Goal: Task Accomplishment & Management: Manage account settings

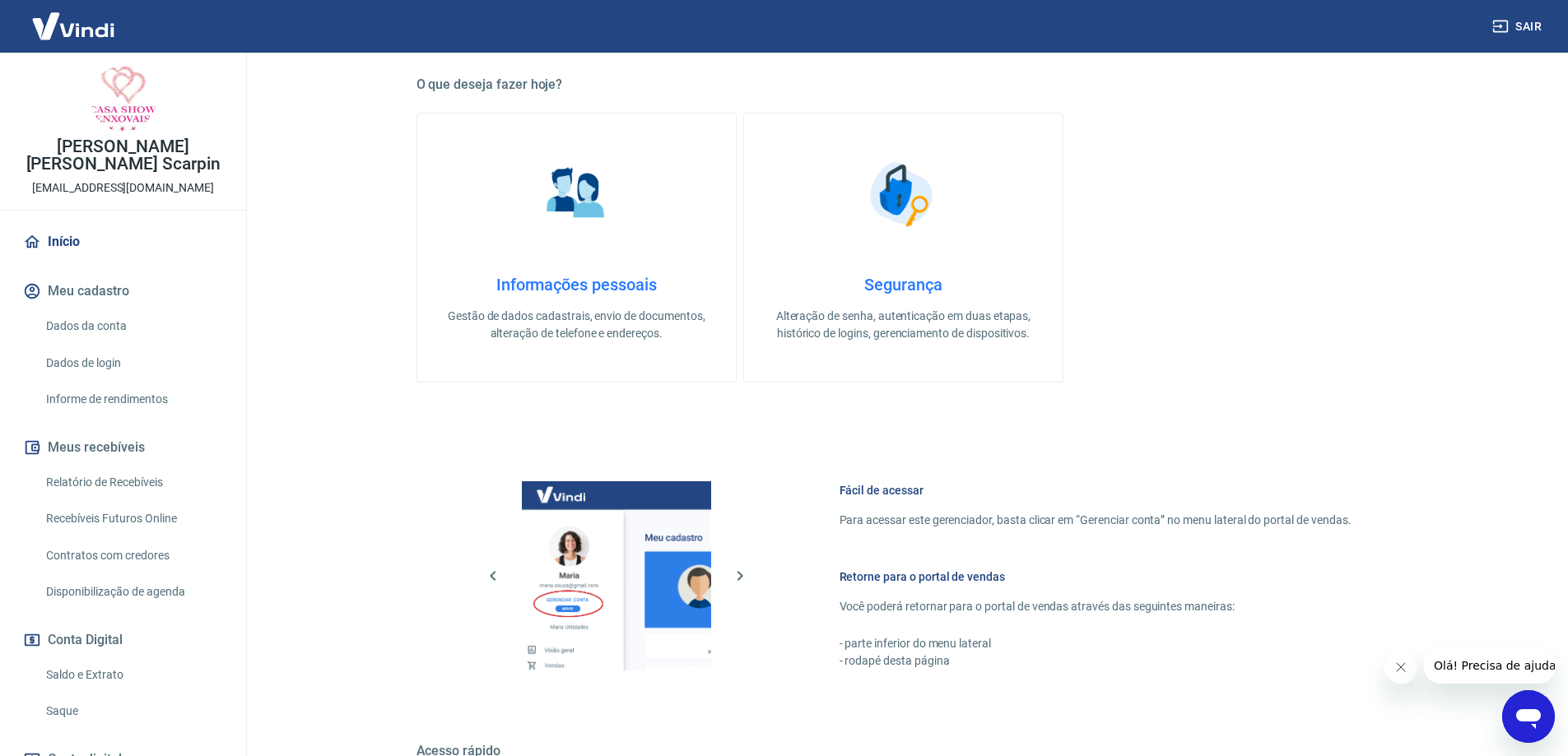
scroll to position [648, 0]
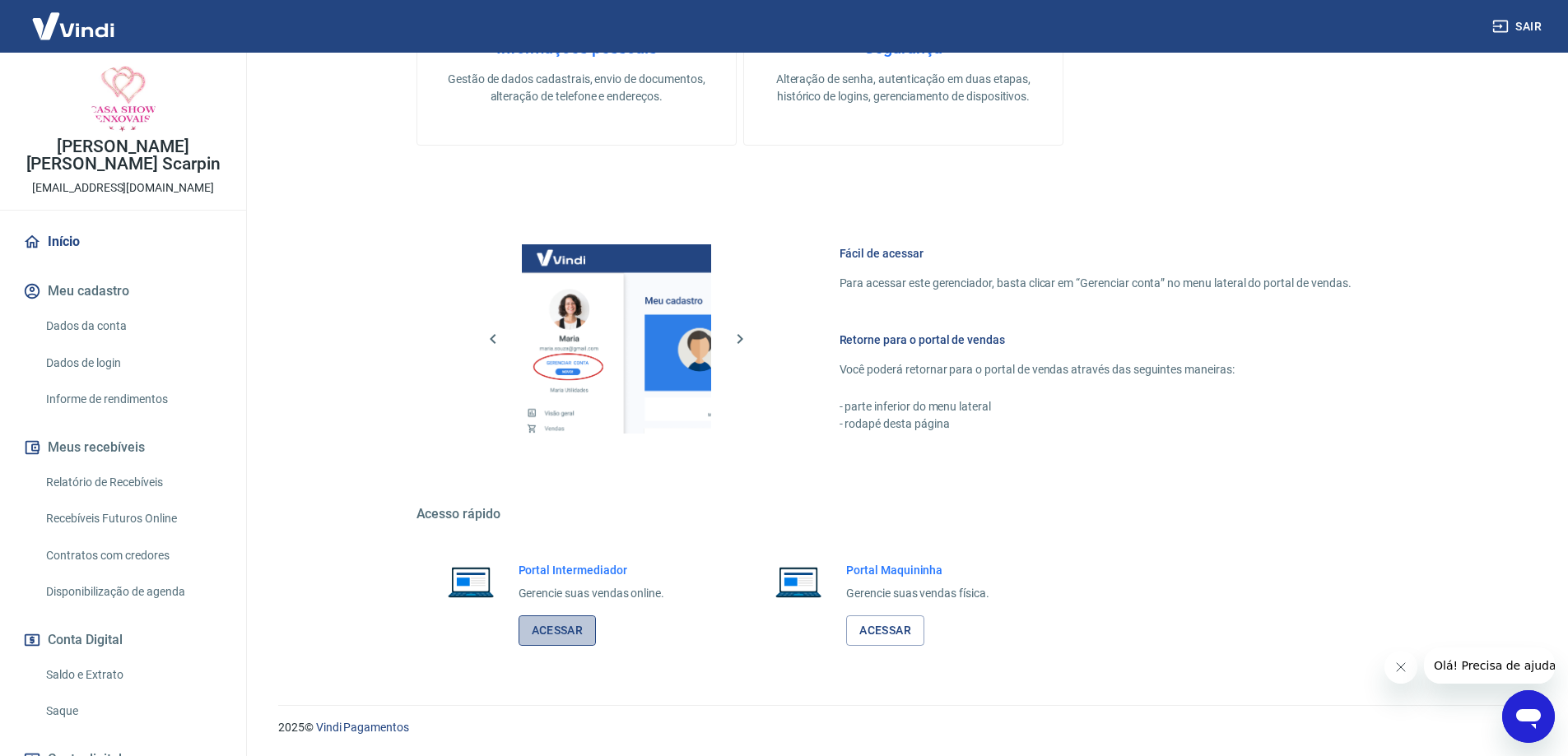
click at [550, 628] on link "Acessar" at bounding box center [557, 630] width 78 height 30
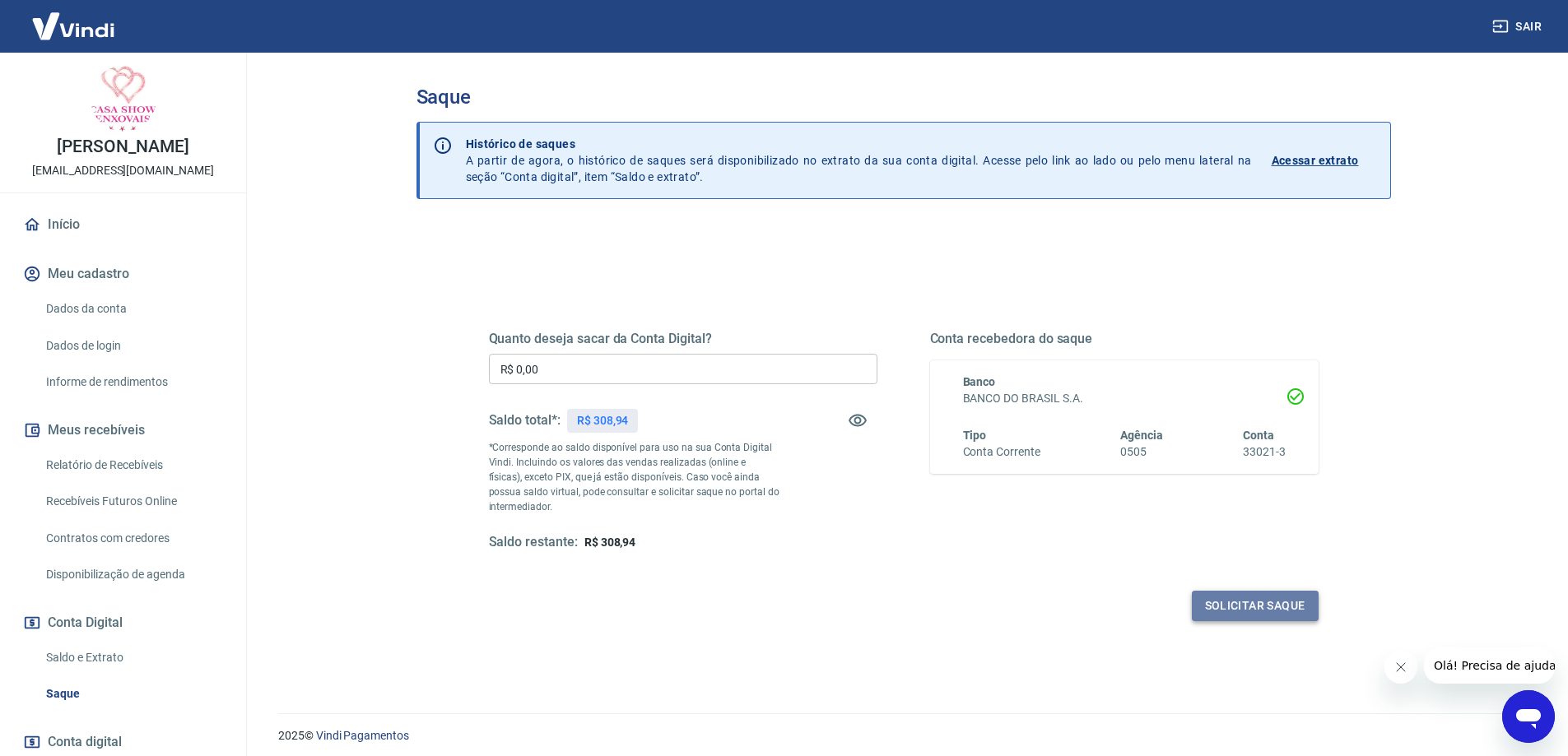
click at [1238, 603] on button "Solicitar saque" at bounding box center [1255, 605] width 127 height 30
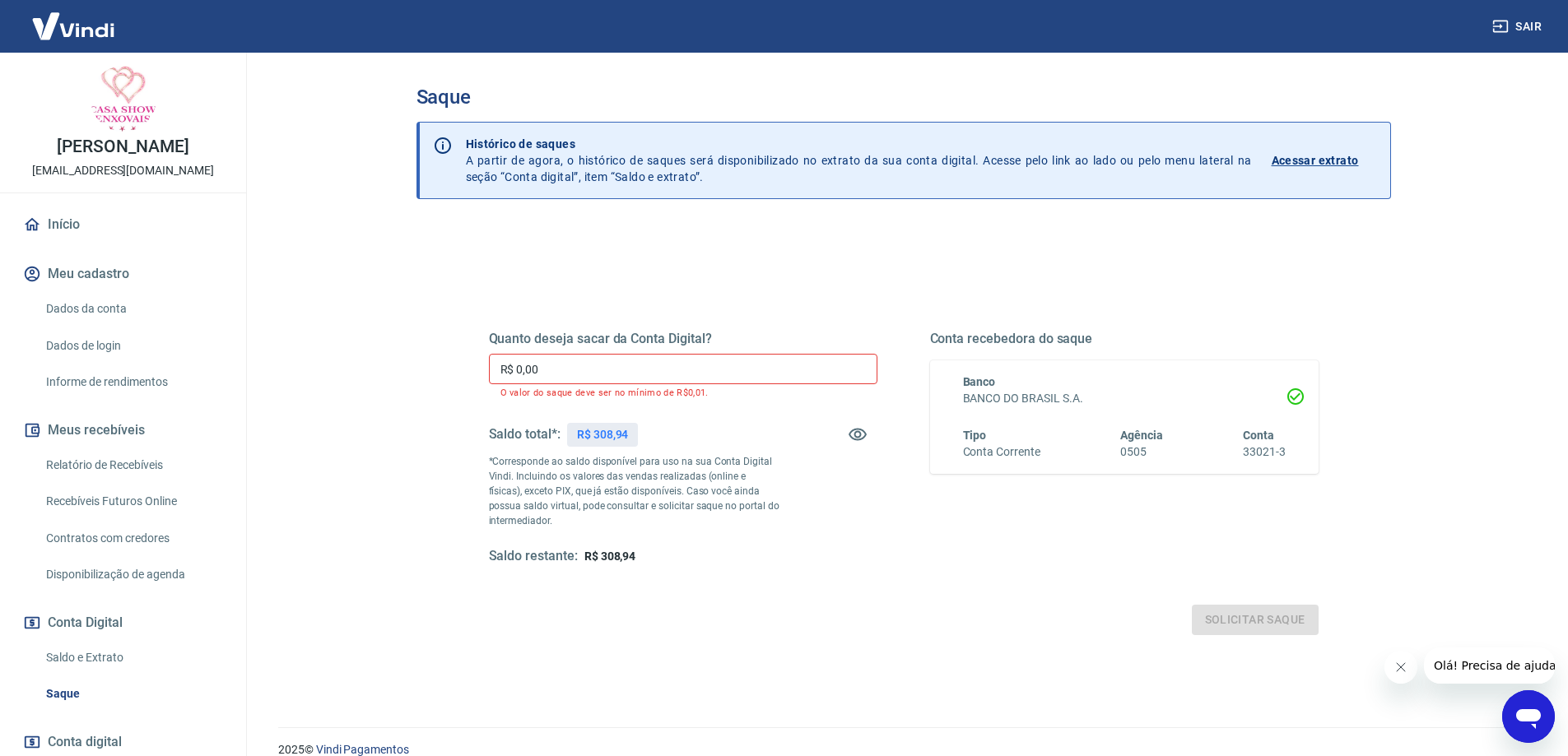
click at [703, 362] on input "R$ 0,00" at bounding box center [683, 369] width 388 height 30
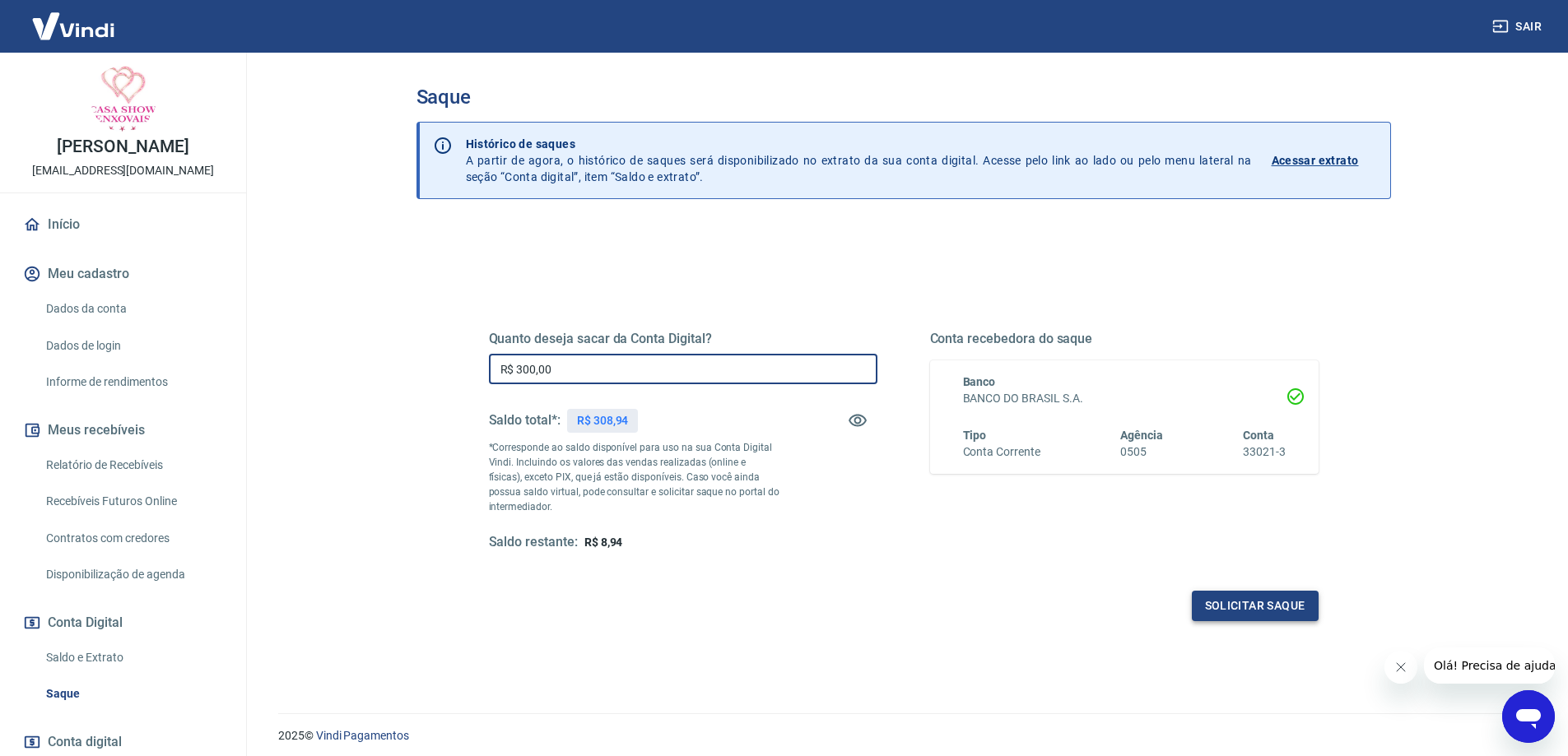
type input "R$ 300,00"
click at [1252, 604] on button "Solicitar saque" at bounding box center [1255, 605] width 127 height 30
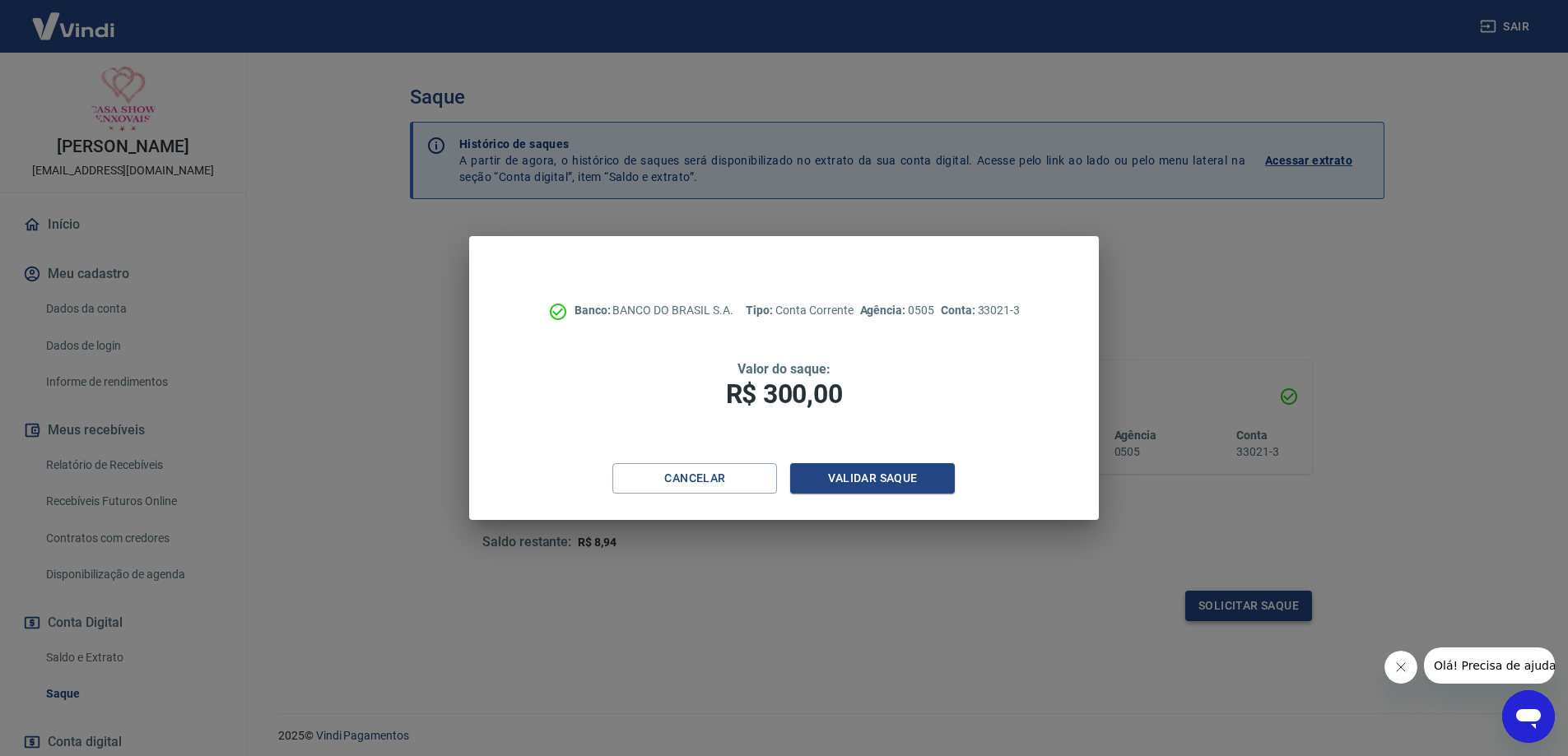
click at [1252, 604] on div "Banco: BANCO DO BRASIL S.A. Tipo: Conta Corrente Agência: 0505 Conta: 33021-3 V…" at bounding box center [784, 378] width 1568 height 756
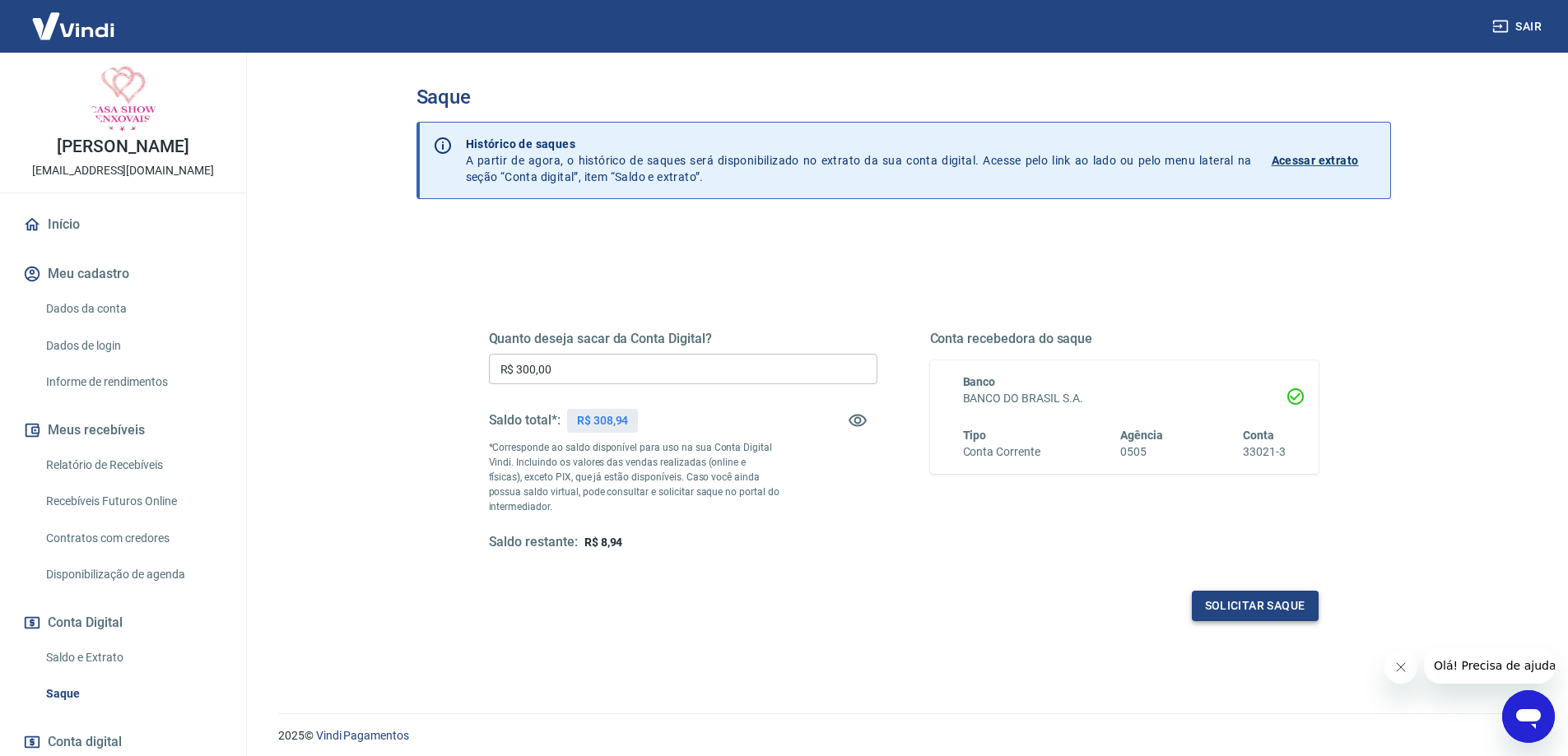
click at [1252, 604] on button "Solicitar saque" at bounding box center [1255, 605] width 127 height 30
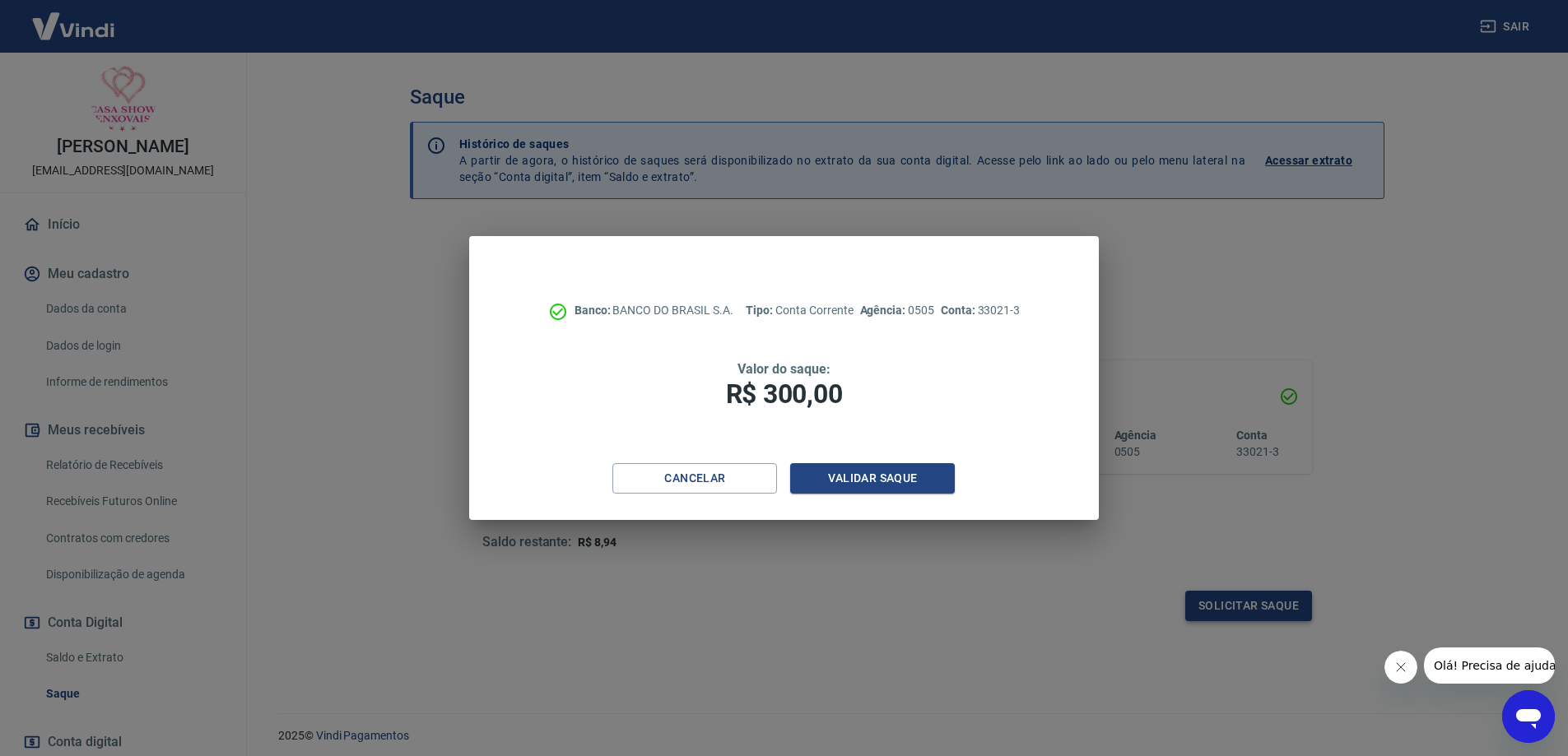
click at [1252, 604] on div "Banco: BANCO DO BRASIL S.A. Tipo: Conta Corrente Agência: 0505 Conta: 33021-3 V…" at bounding box center [784, 378] width 1568 height 756
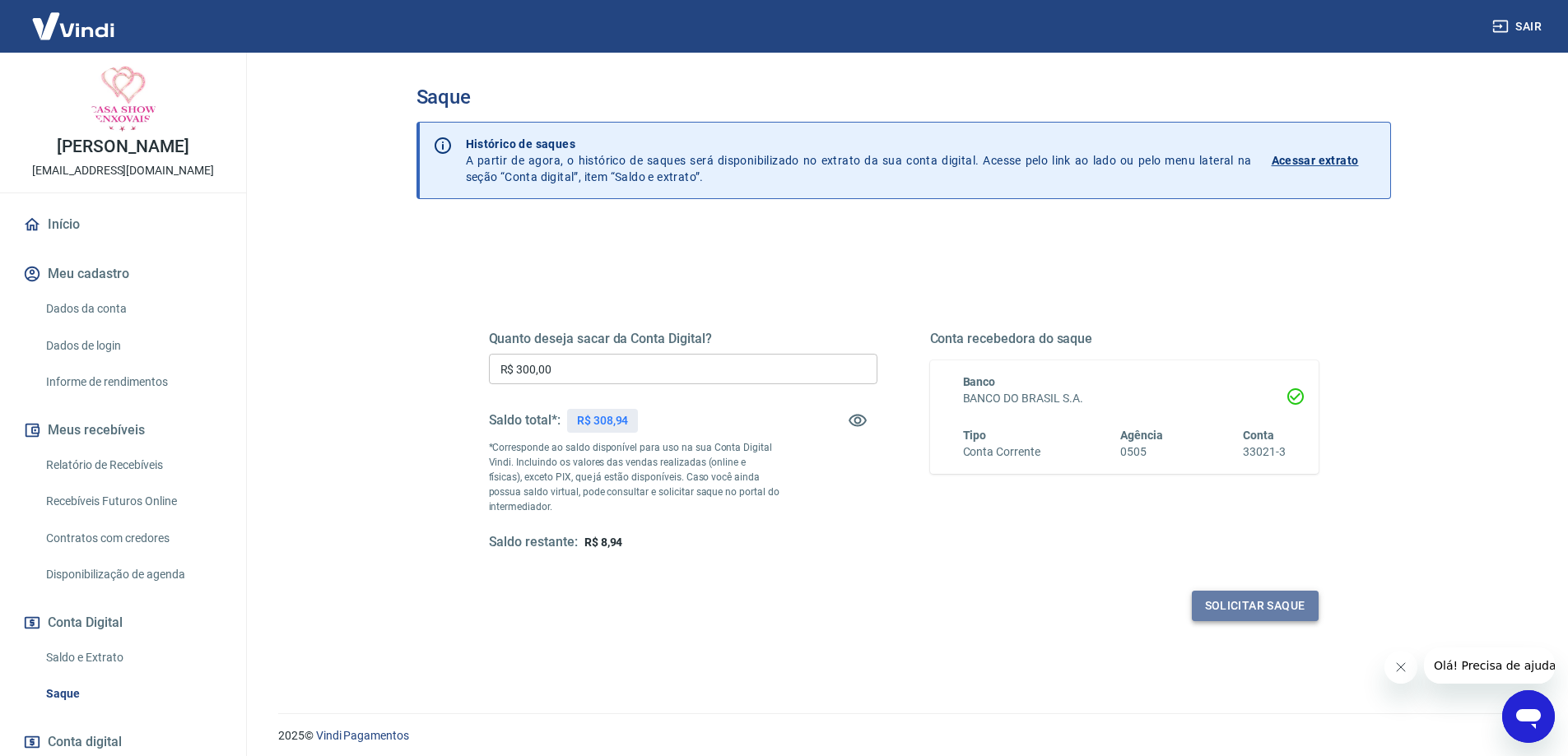
click at [1252, 602] on button "Solicitar saque" at bounding box center [1255, 605] width 127 height 30
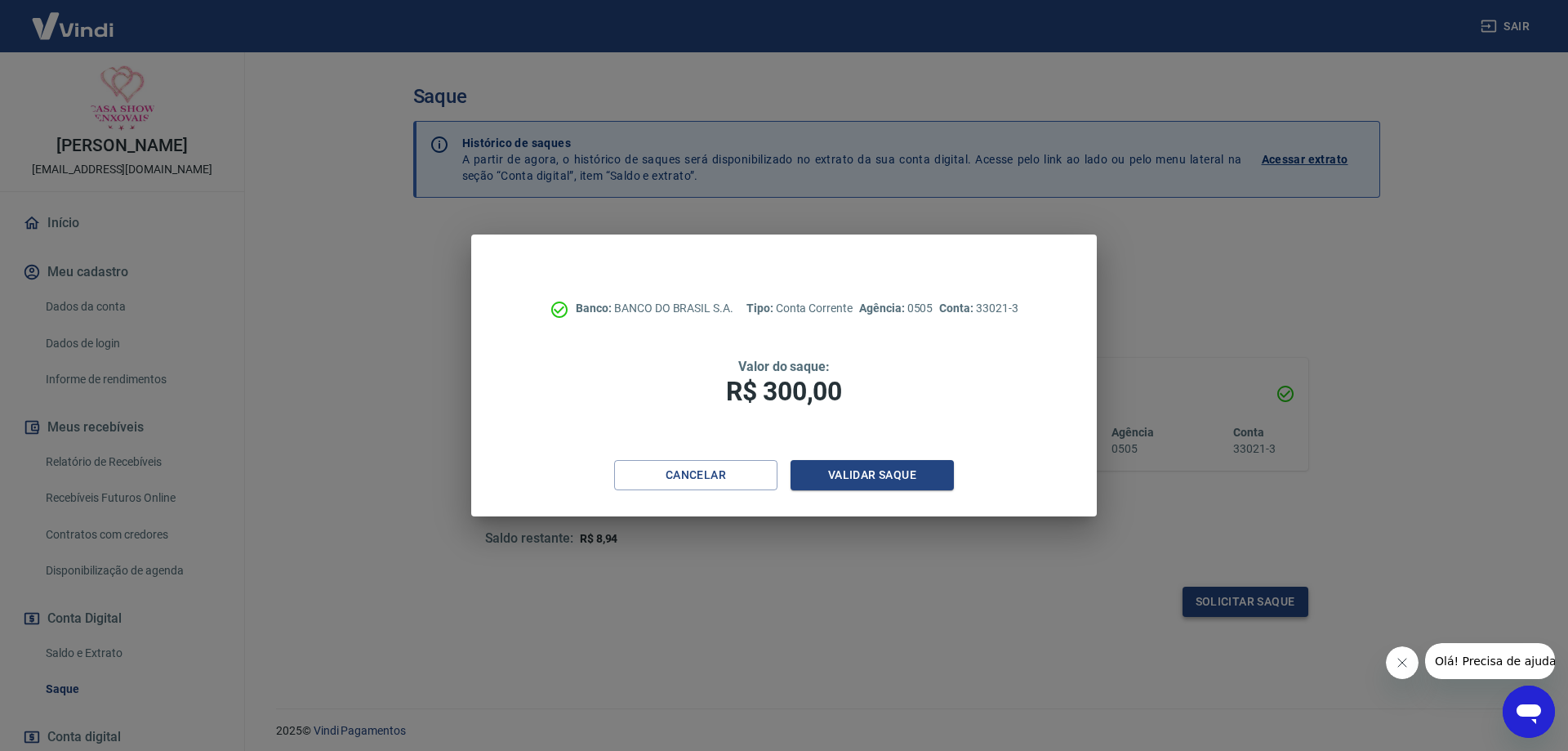
click at [1243, 598] on div "Banco: BANCO DO BRASIL S.A. Tipo: Conta Corrente Agência: 0505 Conta: 33021-3 V…" at bounding box center [784, 376] width 1568 height 751
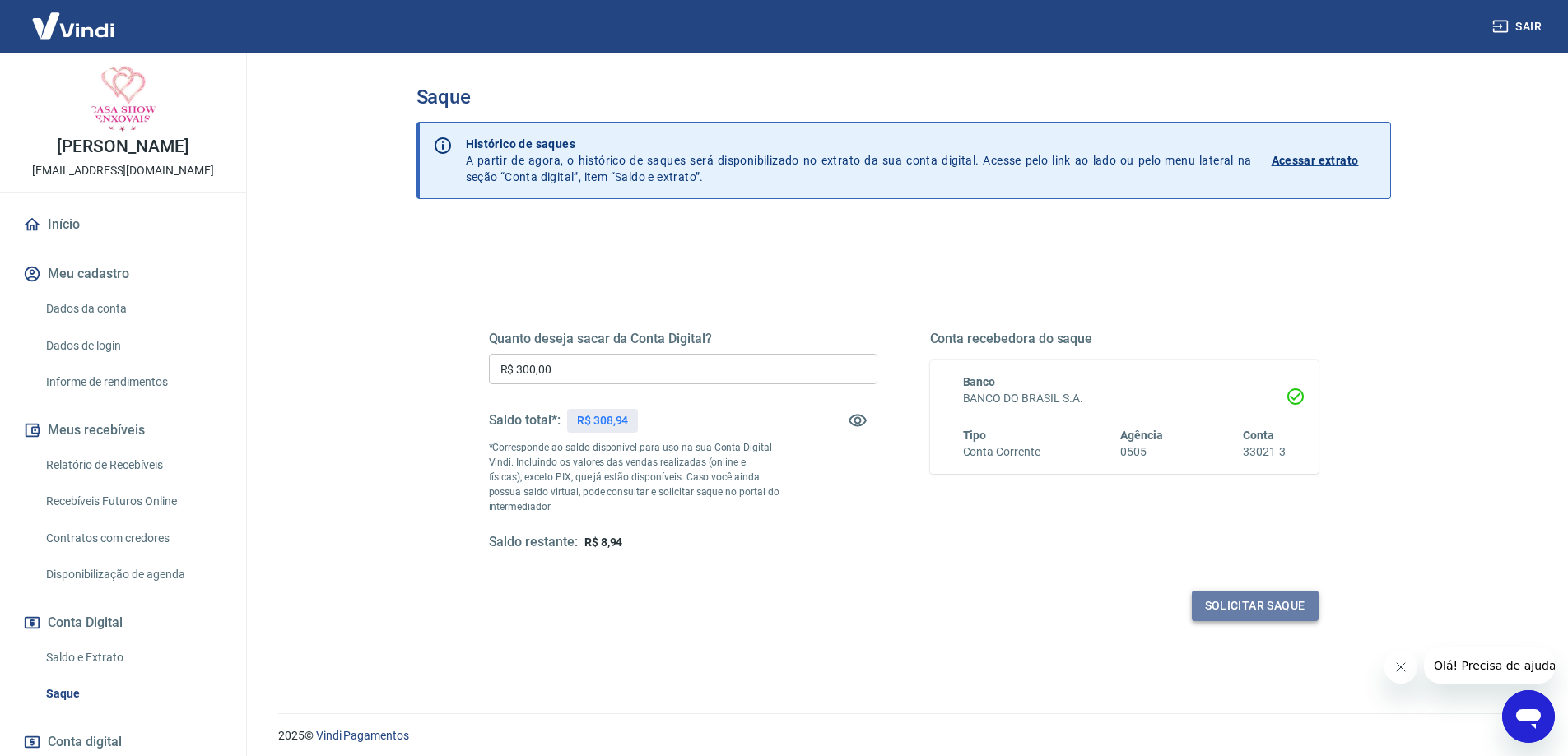
click at [1252, 602] on button "Solicitar saque" at bounding box center [1255, 605] width 127 height 30
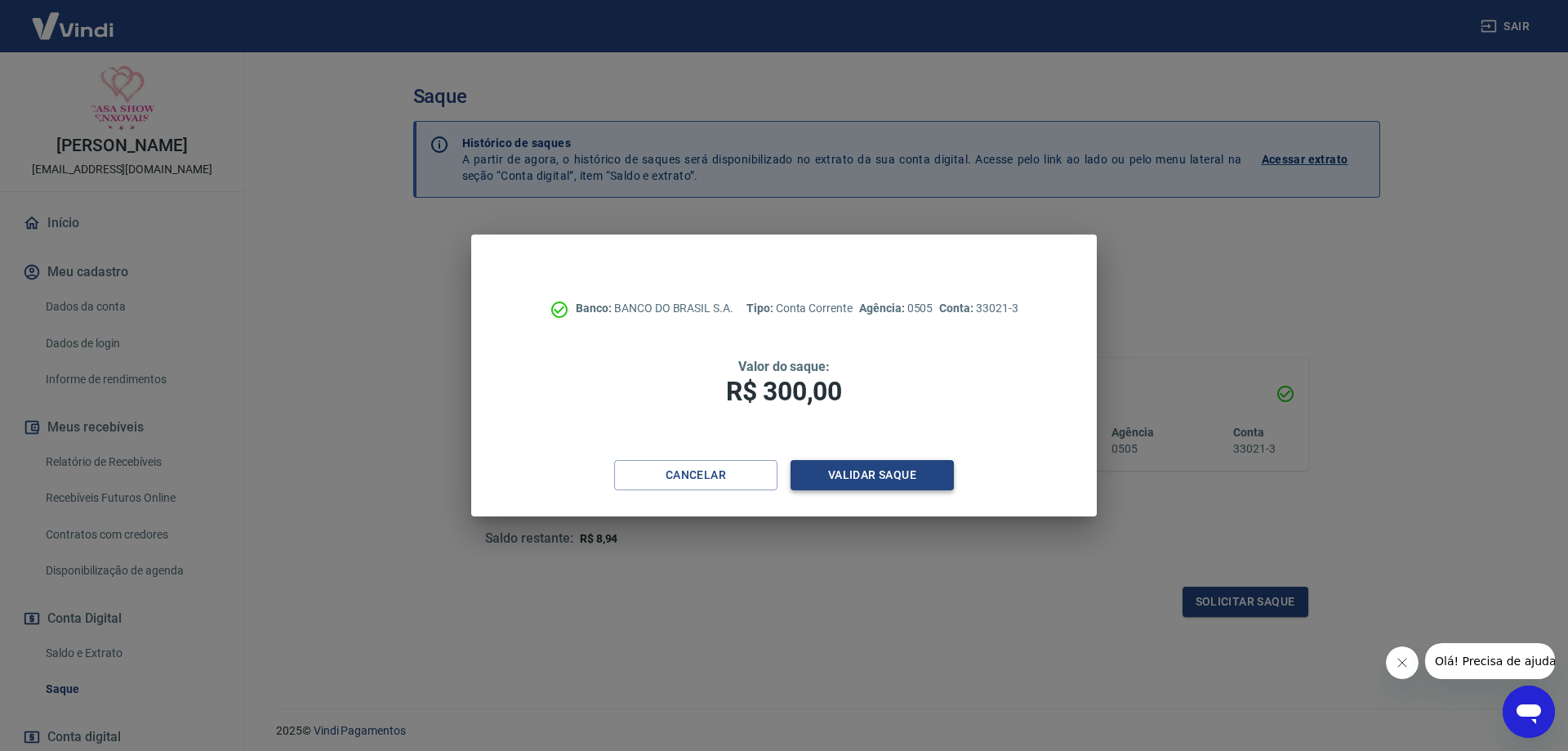
click at [889, 473] on button "Validar saque" at bounding box center [872, 475] width 163 height 30
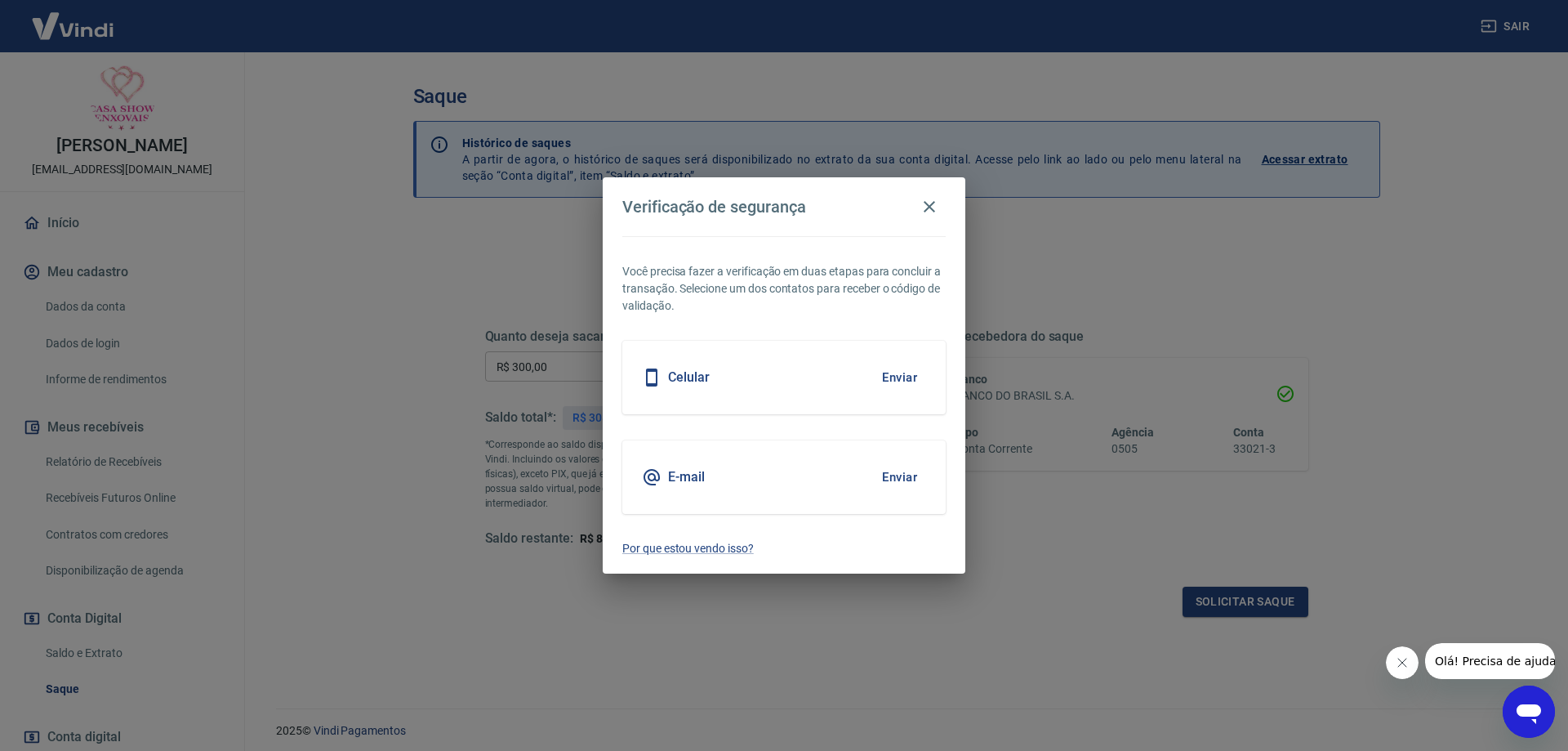
click at [907, 371] on button "Enviar" at bounding box center [900, 377] width 53 height 35
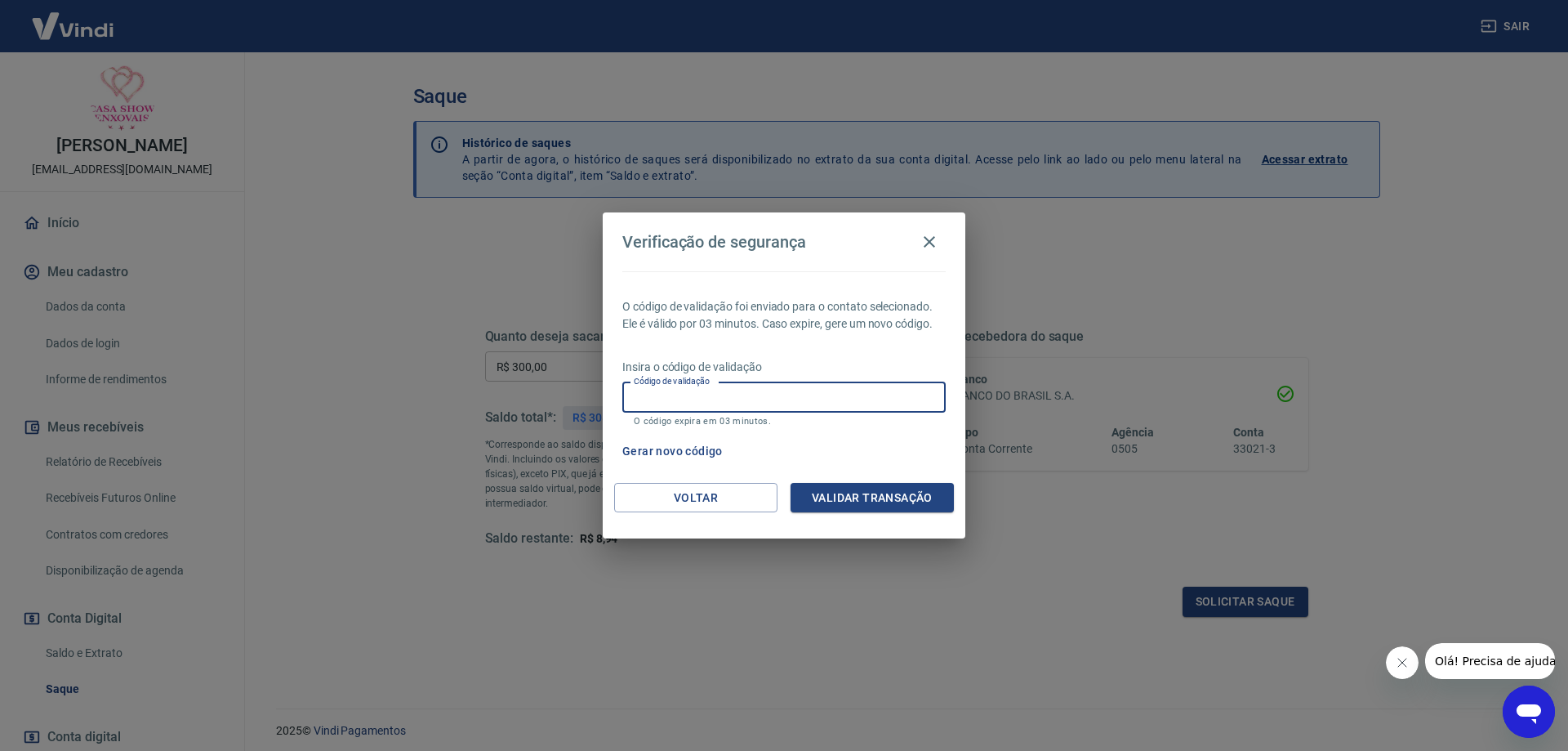
click at [842, 395] on input "Código de validação" at bounding box center [784, 397] width 323 height 30
click at [870, 445] on div "Gerar novo código" at bounding box center [780, 451] width 330 height 30
click at [763, 499] on button "Voltar" at bounding box center [696, 498] width 163 height 30
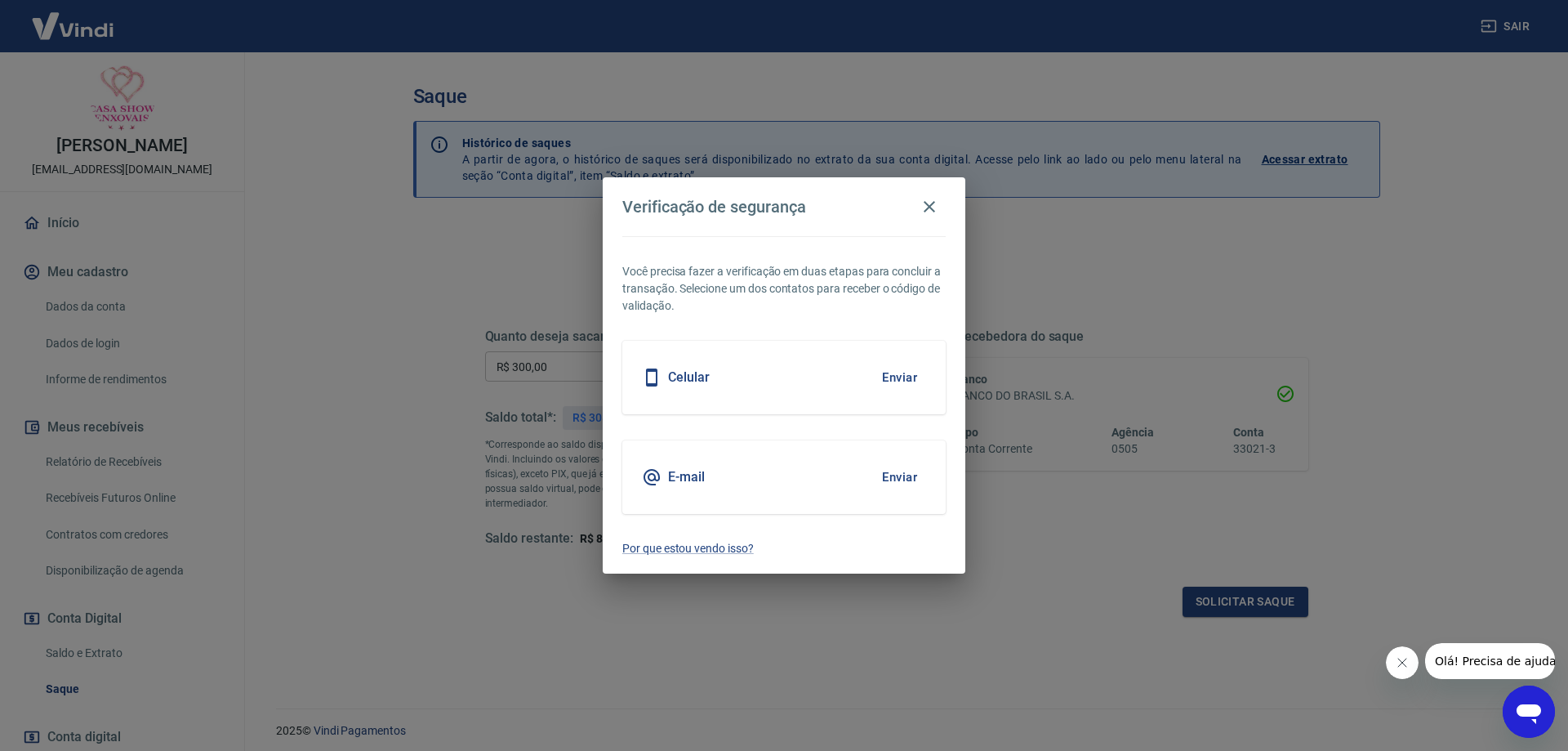
click at [902, 380] on button "Enviar" at bounding box center [900, 377] width 53 height 35
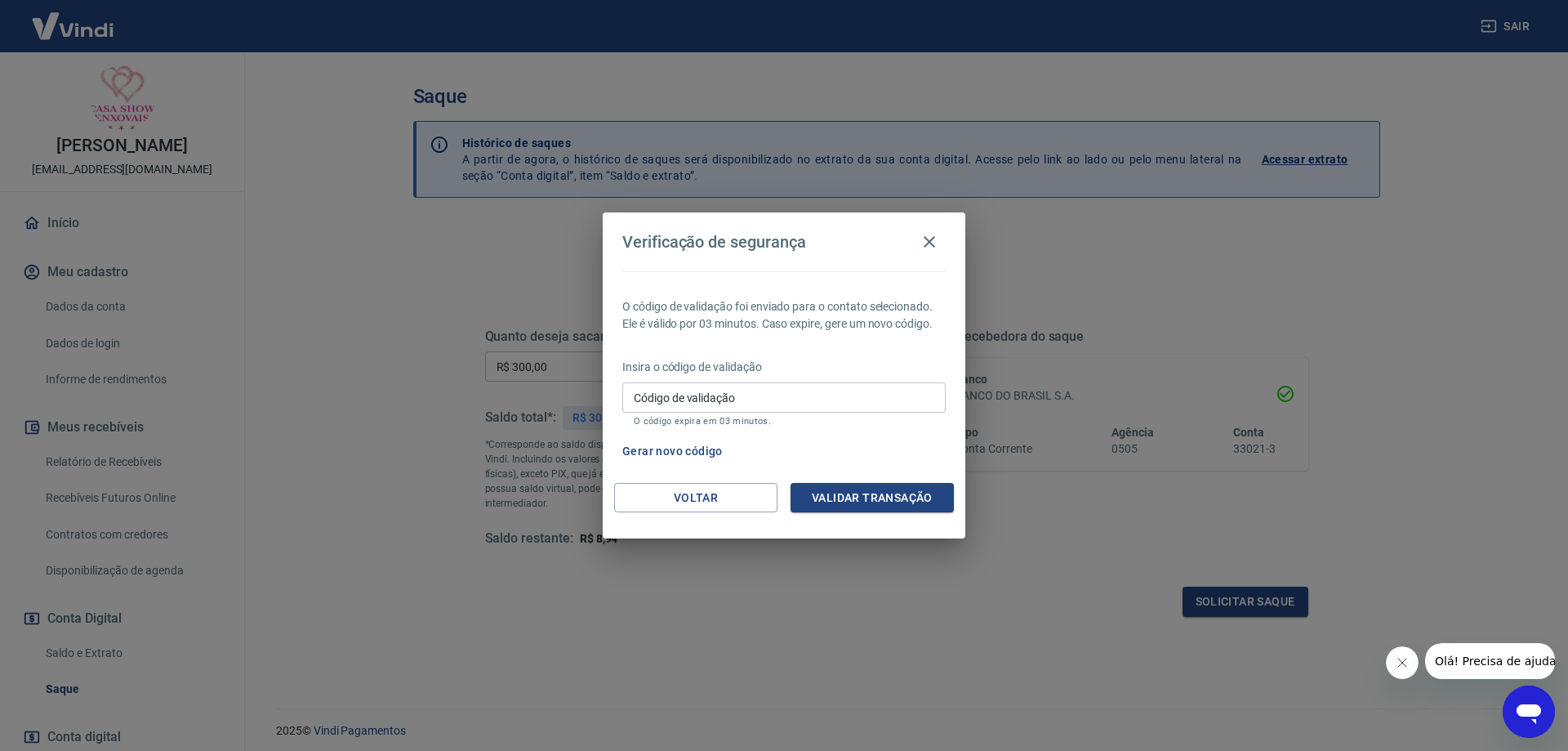
click at [882, 401] on input "Código de validação" at bounding box center [784, 397] width 323 height 30
click at [1005, 417] on div "Verificação de segurança O código de validação foi enviado para o contato selec…" at bounding box center [784, 376] width 1568 height 751
click at [1104, 598] on div "Verificação de segurança O código de validação foi enviado para o contato selec…" at bounding box center [784, 376] width 1568 height 751
drag, startPoint x: 1104, startPoint y: 598, endPoint x: 1092, endPoint y: 588, distance: 15.6
click at [1104, 598] on div "Verificação de segurança O código de validação foi enviado para o contato selec…" at bounding box center [784, 376] width 1568 height 751
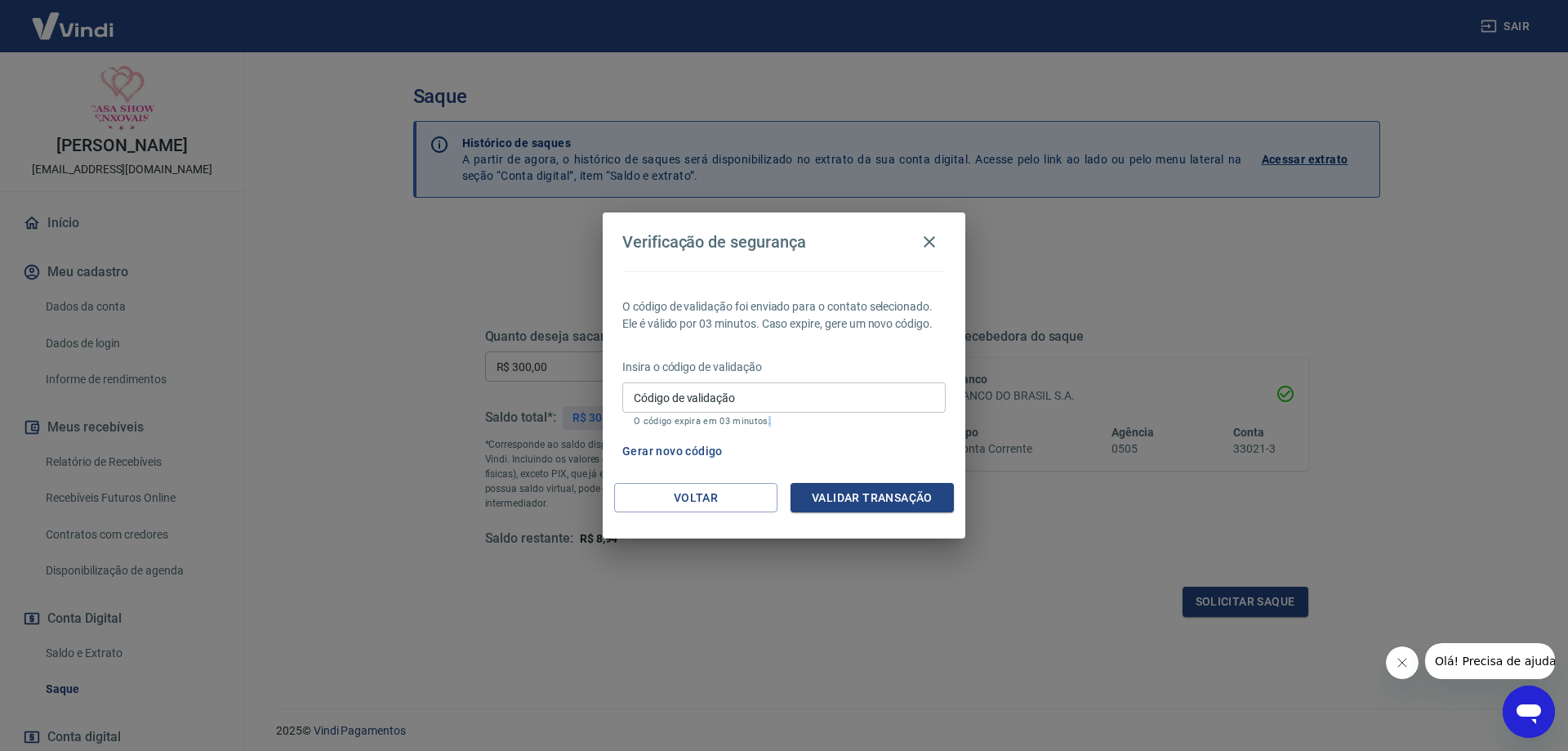
click at [1104, 598] on div "Verificação de segurança O código de validação foi enviado para o contato selec…" at bounding box center [784, 376] width 1568 height 751
click at [922, 244] on icon "button" at bounding box center [929, 241] width 19 height 19
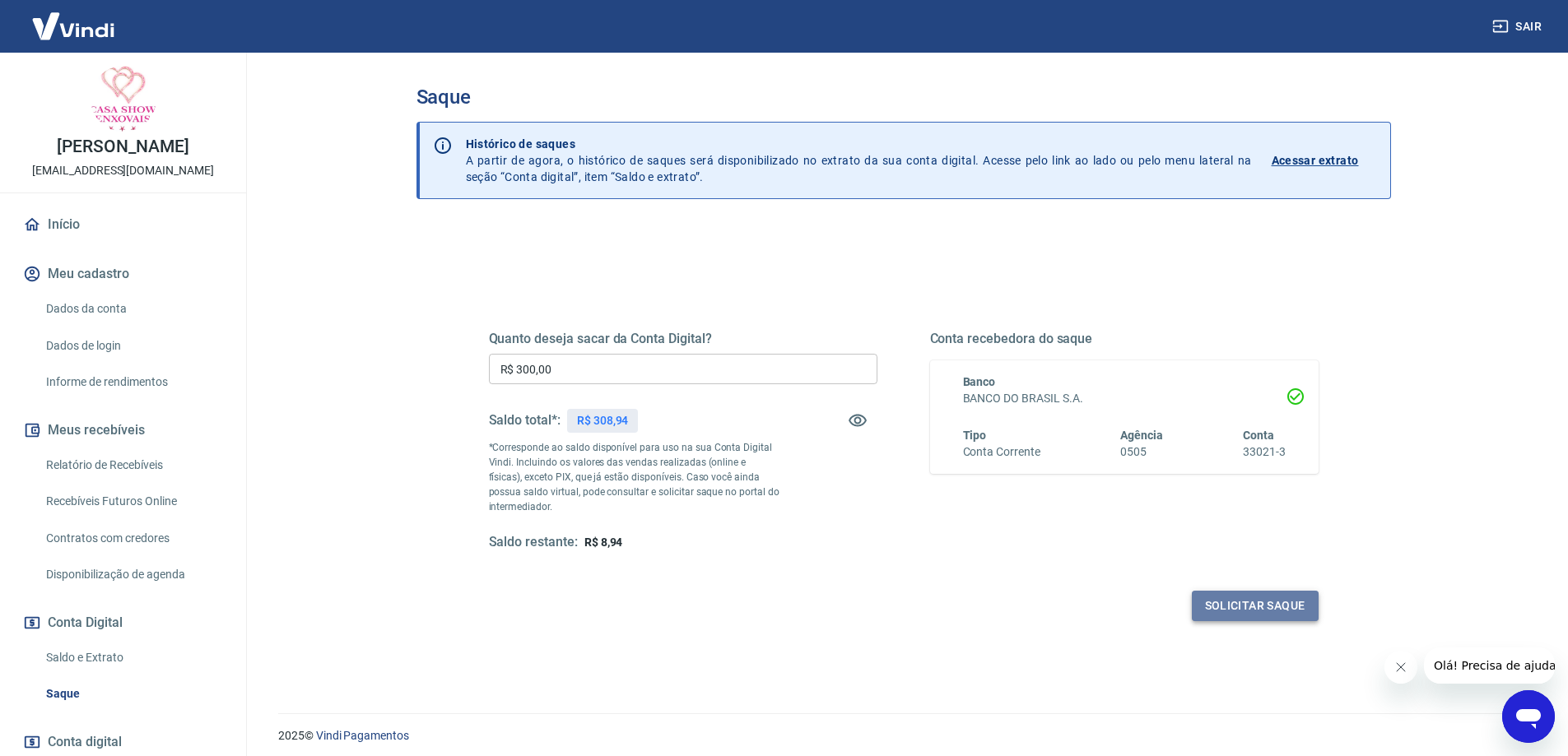
click at [1262, 601] on button "Solicitar saque" at bounding box center [1255, 605] width 127 height 30
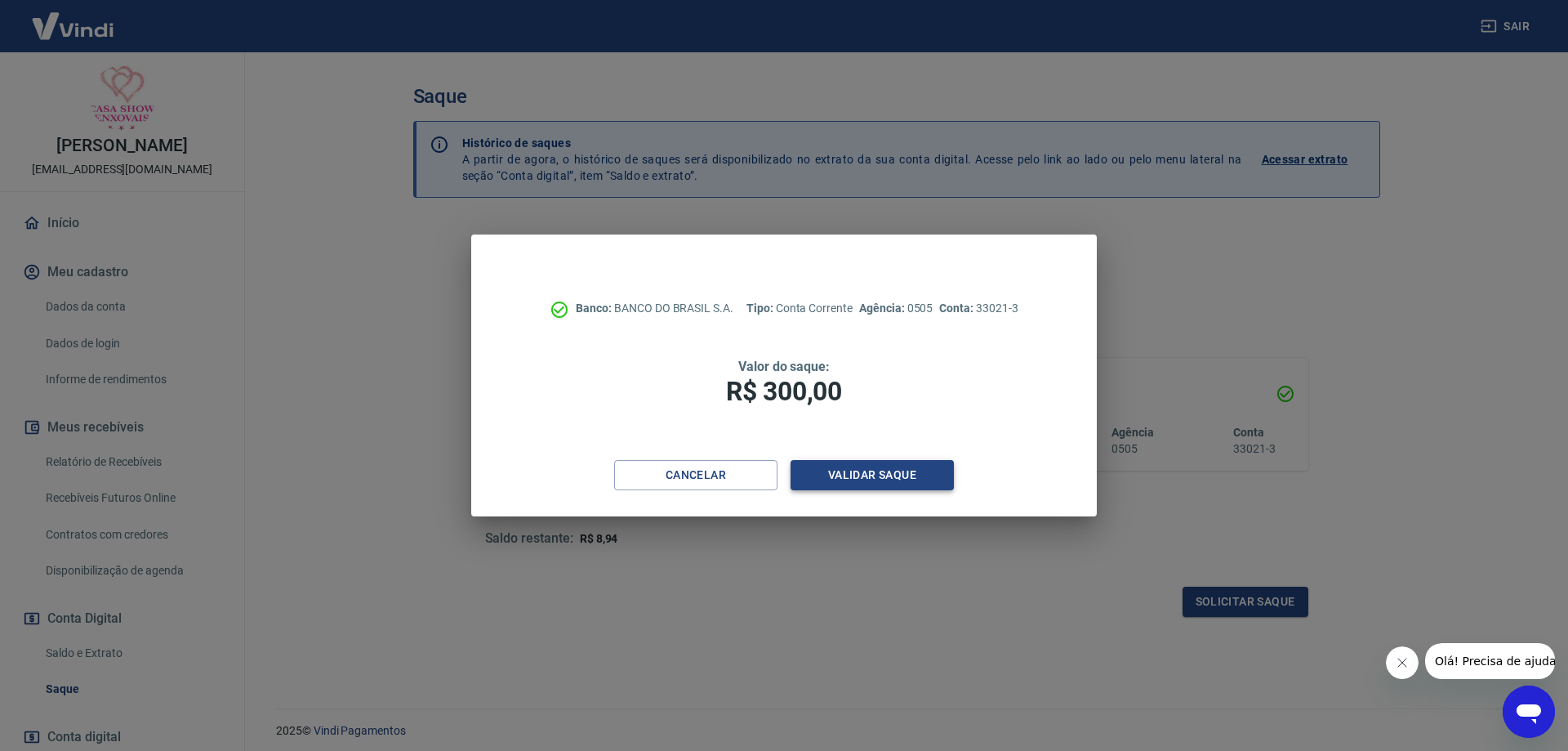
click at [829, 473] on button "Validar saque" at bounding box center [872, 475] width 163 height 30
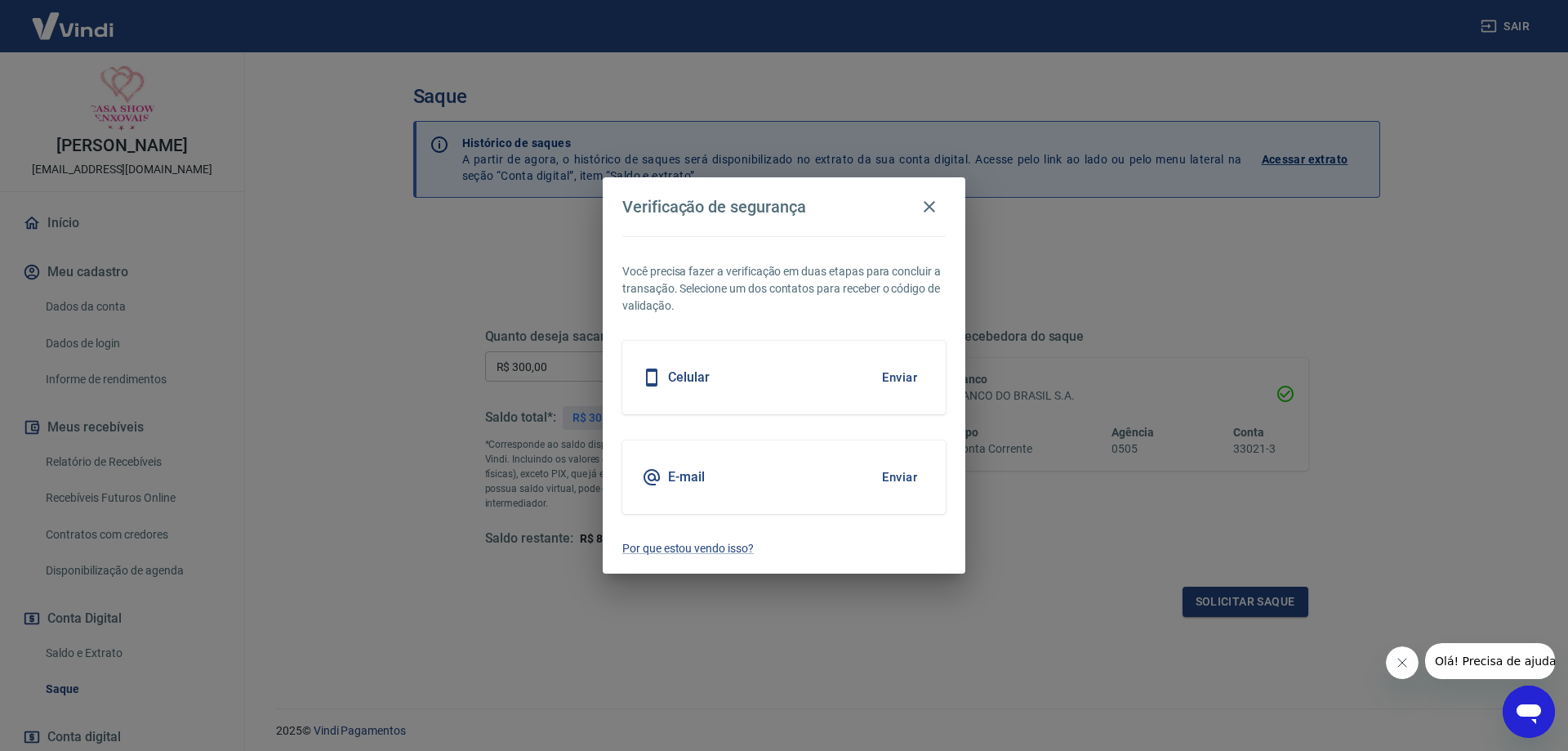
click at [886, 374] on button "Enviar" at bounding box center [900, 377] width 53 height 35
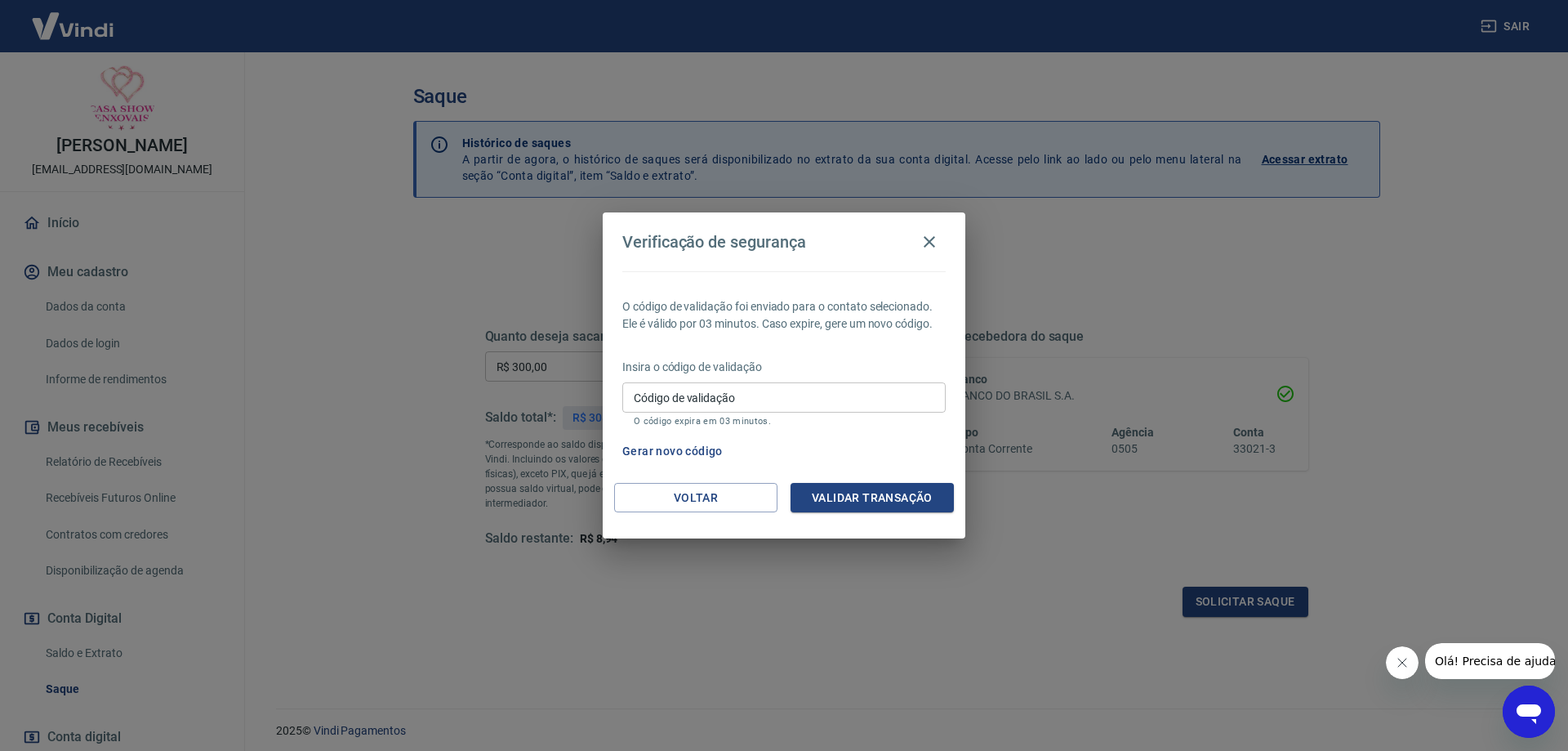
click at [802, 391] on input "Código de validação" at bounding box center [784, 397] width 323 height 30
type input "2"
type input "252164"
click at [848, 488] on button "Validar transação" at bounding box center [872, 498] width 163 height 30
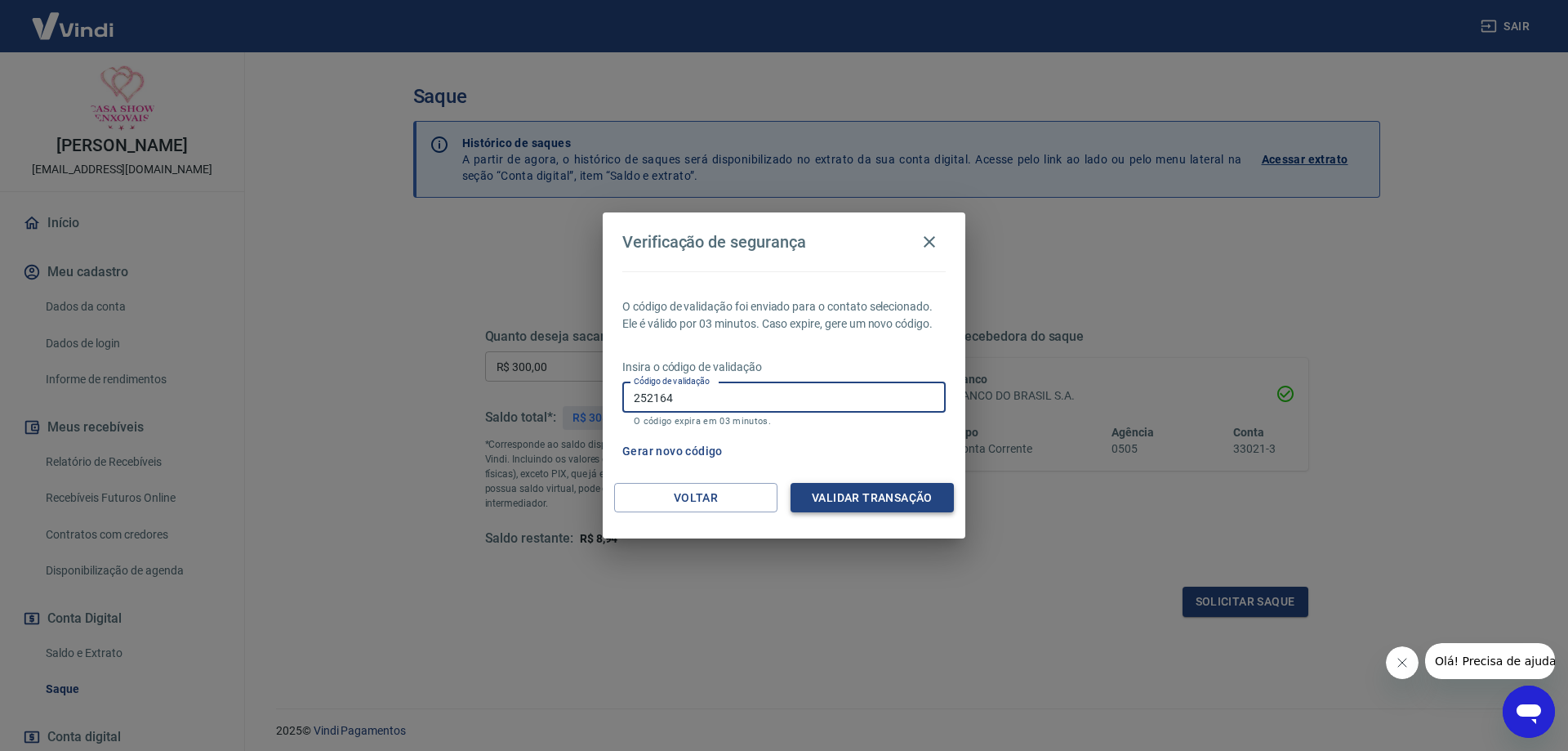
click at [848, 488] on div "Validar transação" at bounding box center [872, 498] width 163 height 30
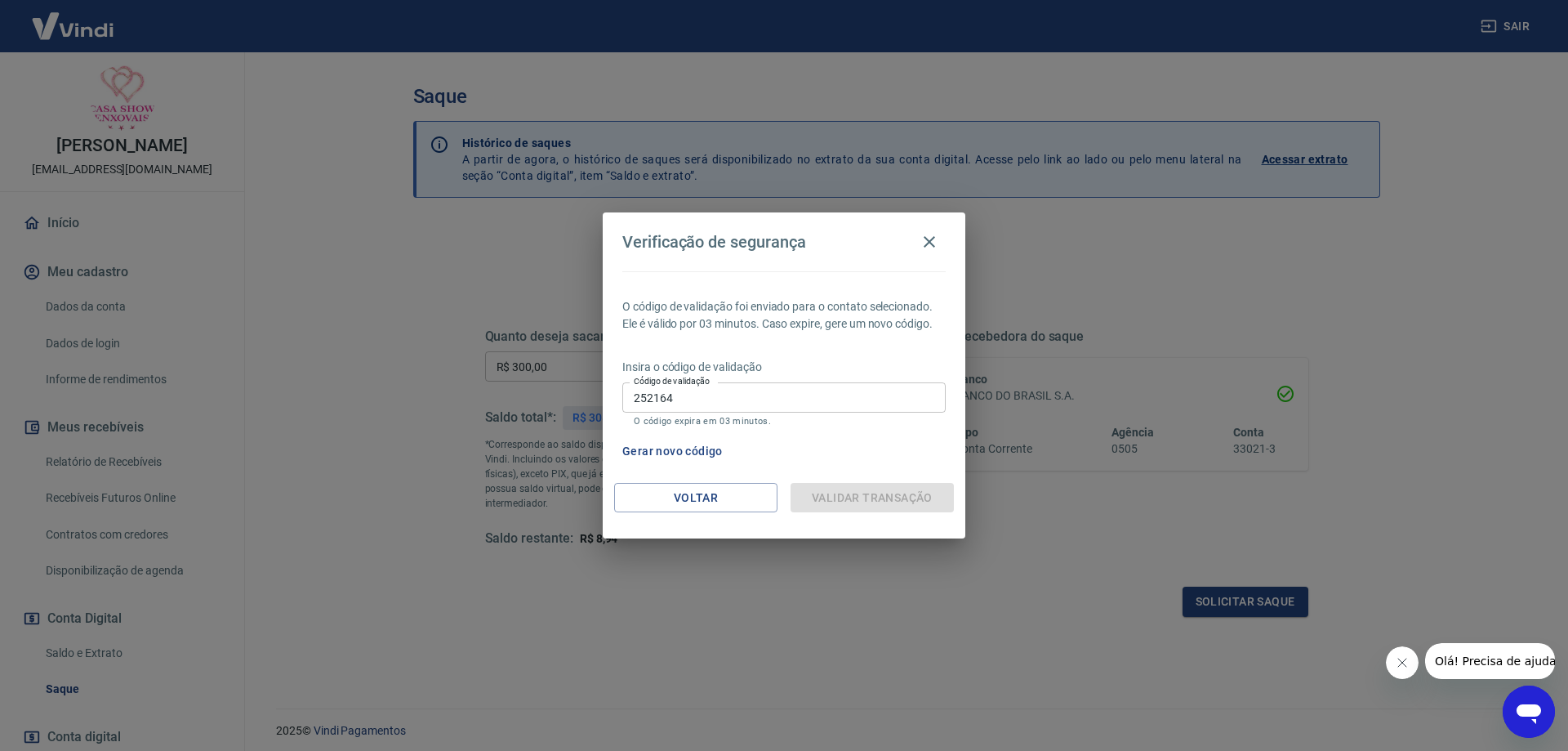
click at [840, 492] on div "Validar transação" at bounding box center [872, 498] width 163 height 30
click at [852, 499] on div "Validar transação" at bounding box center [872, 498] width 163 height 30
click at [830, 571] on div "Verificação de segurança O código de validação foi enviado para o contato selec…" at bounding box center [784, 376] width 1568 height 751
click at [762, 398] on input "252164" at bounding box center [784, 397] width 323 height 30
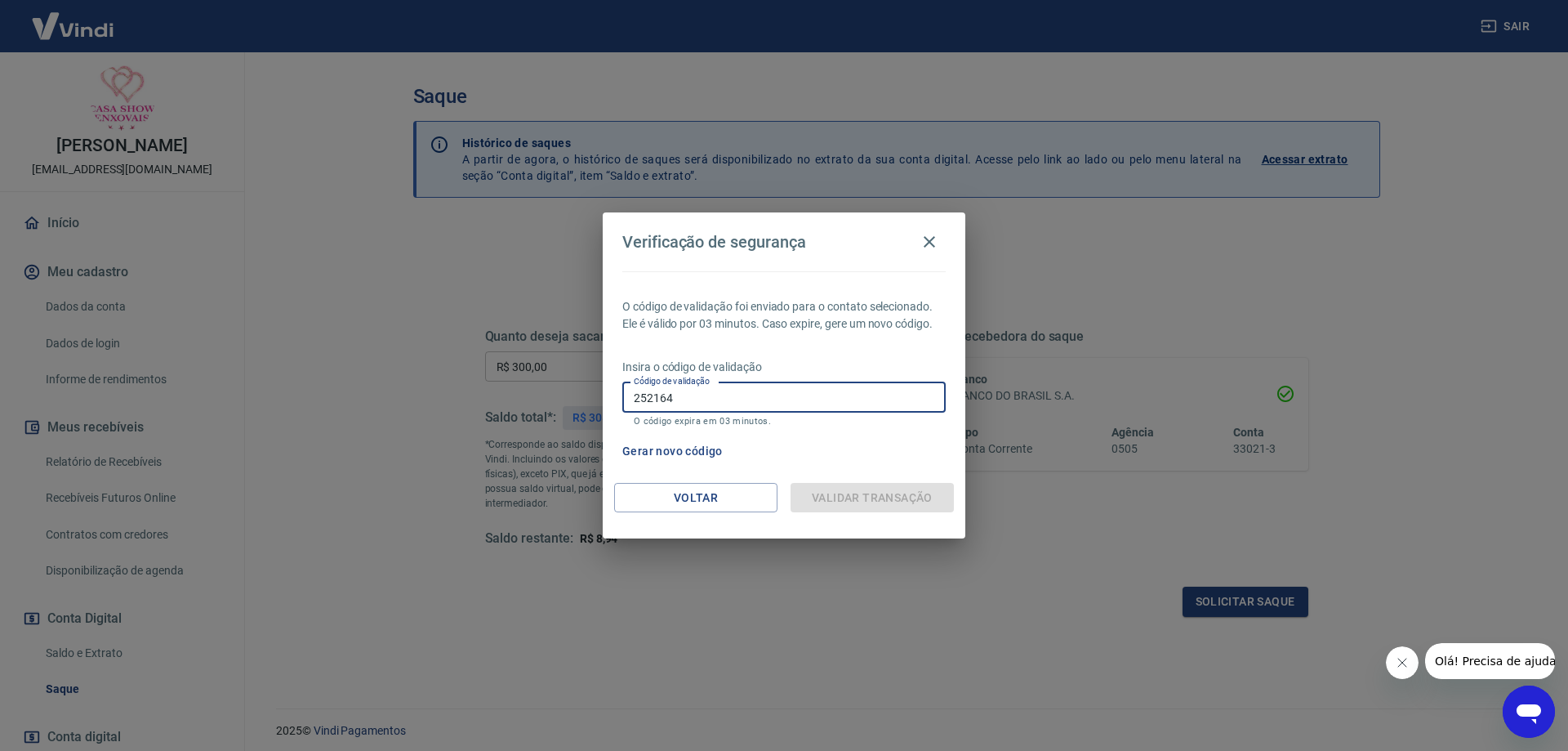
click at [762, 398] on input "252164" at bounding box center [784, 397] width 323 height 30
click at [868, 499] on div "Validar transação" at bounding box center [872, 498] width 163 height 30
click at [864, 615] on div "Verificação de segurança O código de validação foi enviado para o contato selec…" at bounding box center [784, 376] width 1568 height 751
click at [742, 494] on button "Voltar" at bounding box center [696, 498] width 163 height 30
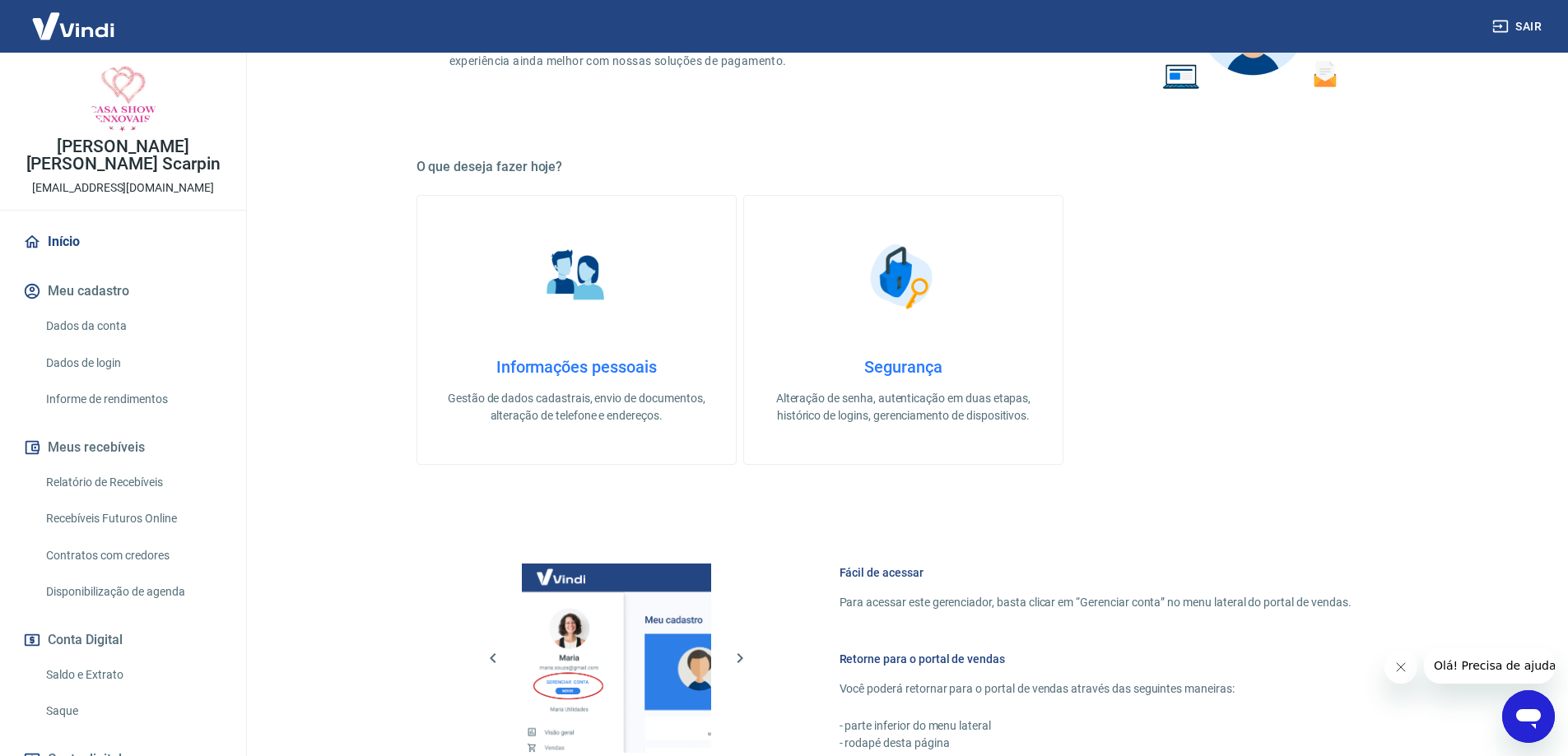
scroll to position [648, 0]
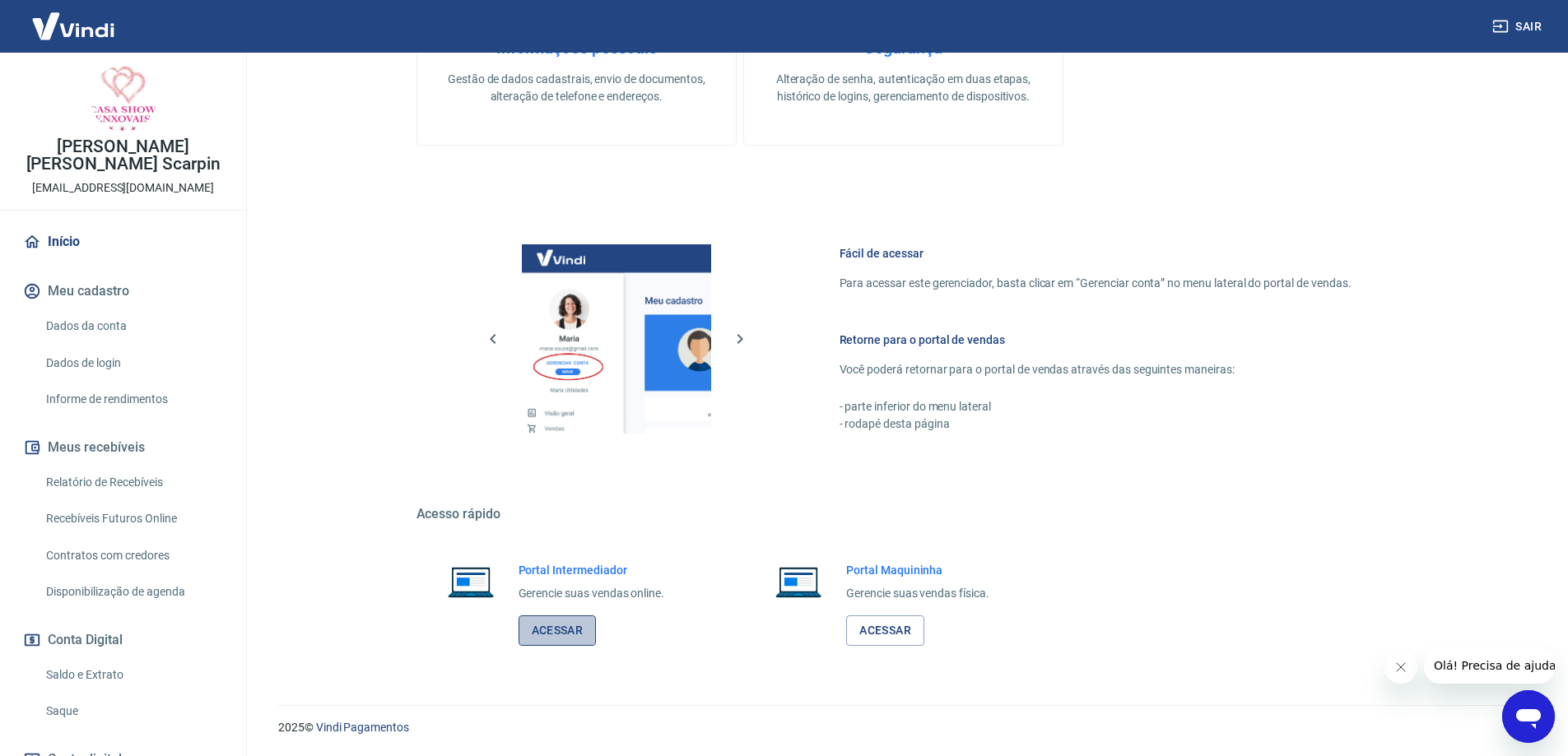
click at [554, 623] on link "Acessar" at bounding box center [557, 630] width 78 height 30
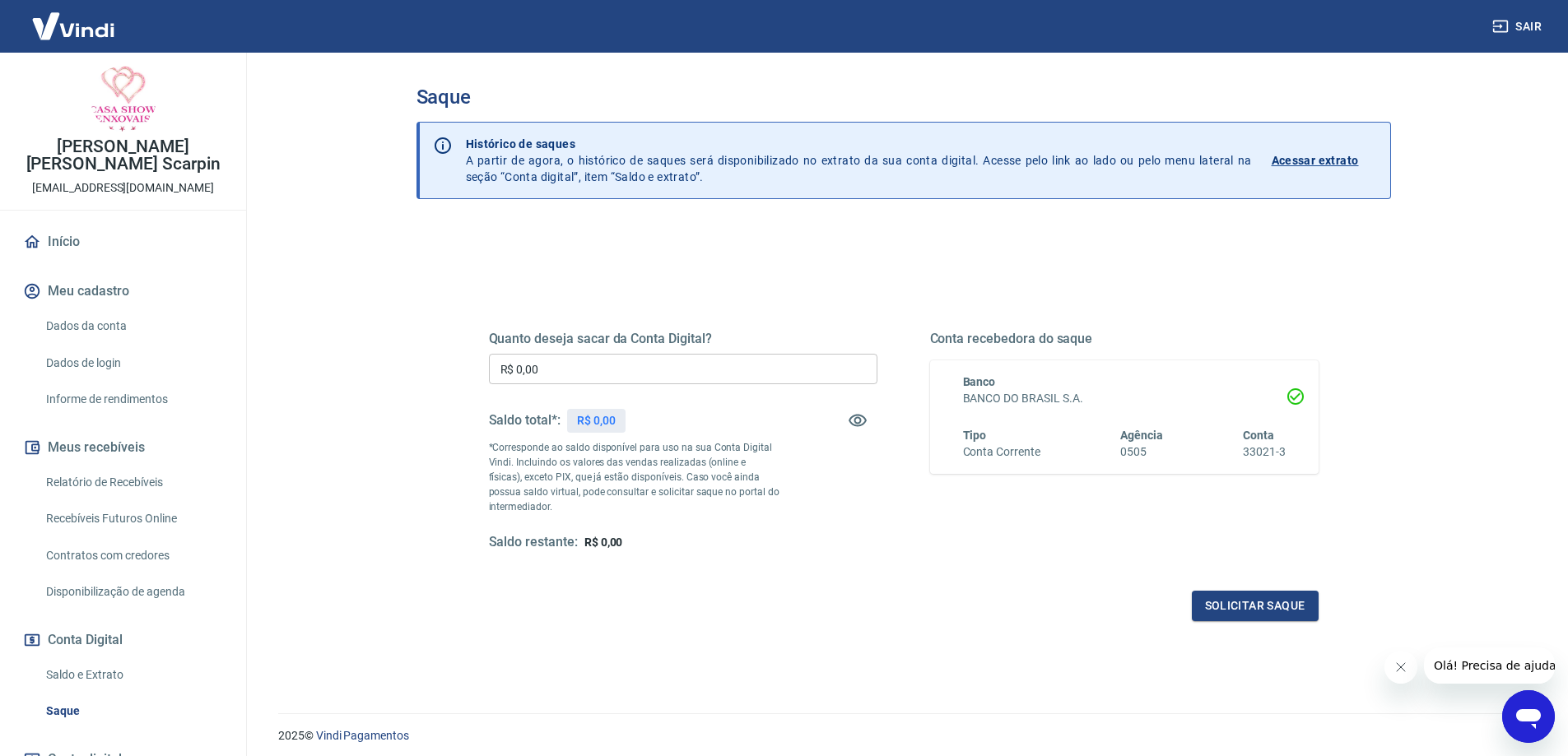
click at [620, 362] on input "R$ 0,00" at bounding box center [683, 369] width 388 height 30
click at [620, 361] on input "R$ 0,00" at bounding box center [683, 369] width 388 height 30
type input "R$ 300,00"
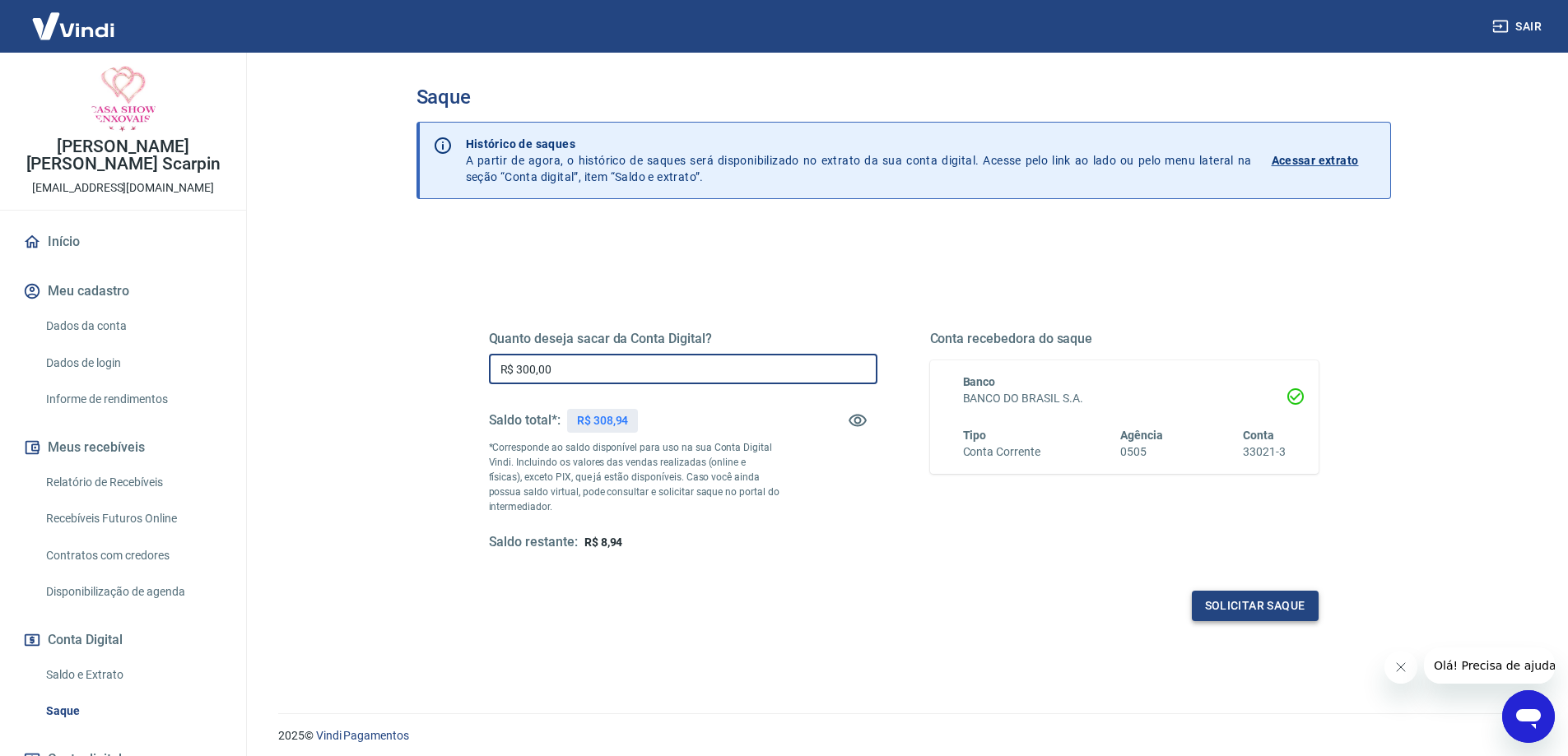
click at [1245, 596] on button "Solicitar saque" at bounding box center [1255, 605] width 127 height 30
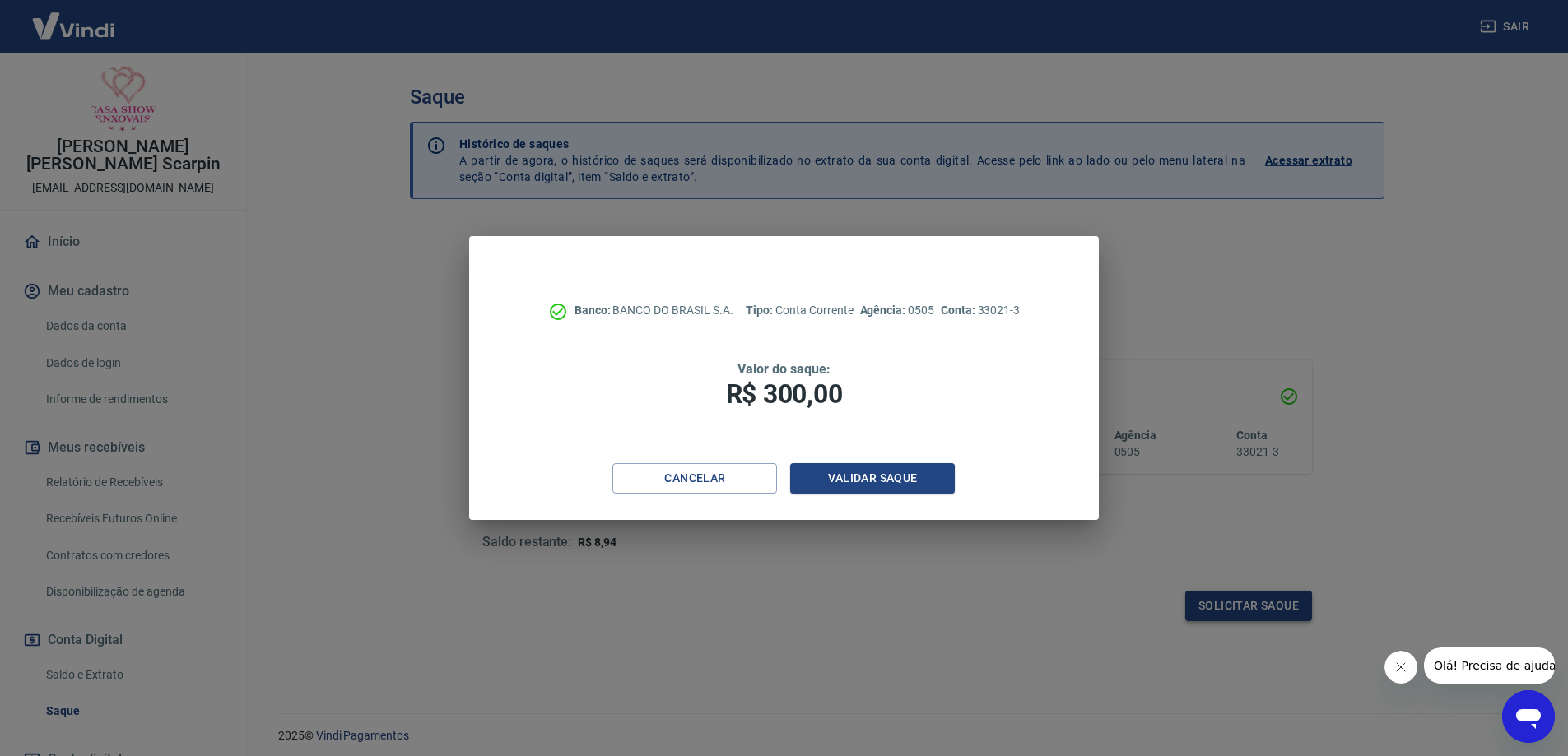
click at [1245, 596] on div "Banco: BANCO DO BRASIL S.A. Tipo: Conta Corrente Agência: 0505 Conta: 33021-3 V…" at bounding box center [784, 378] width 1568 height 756
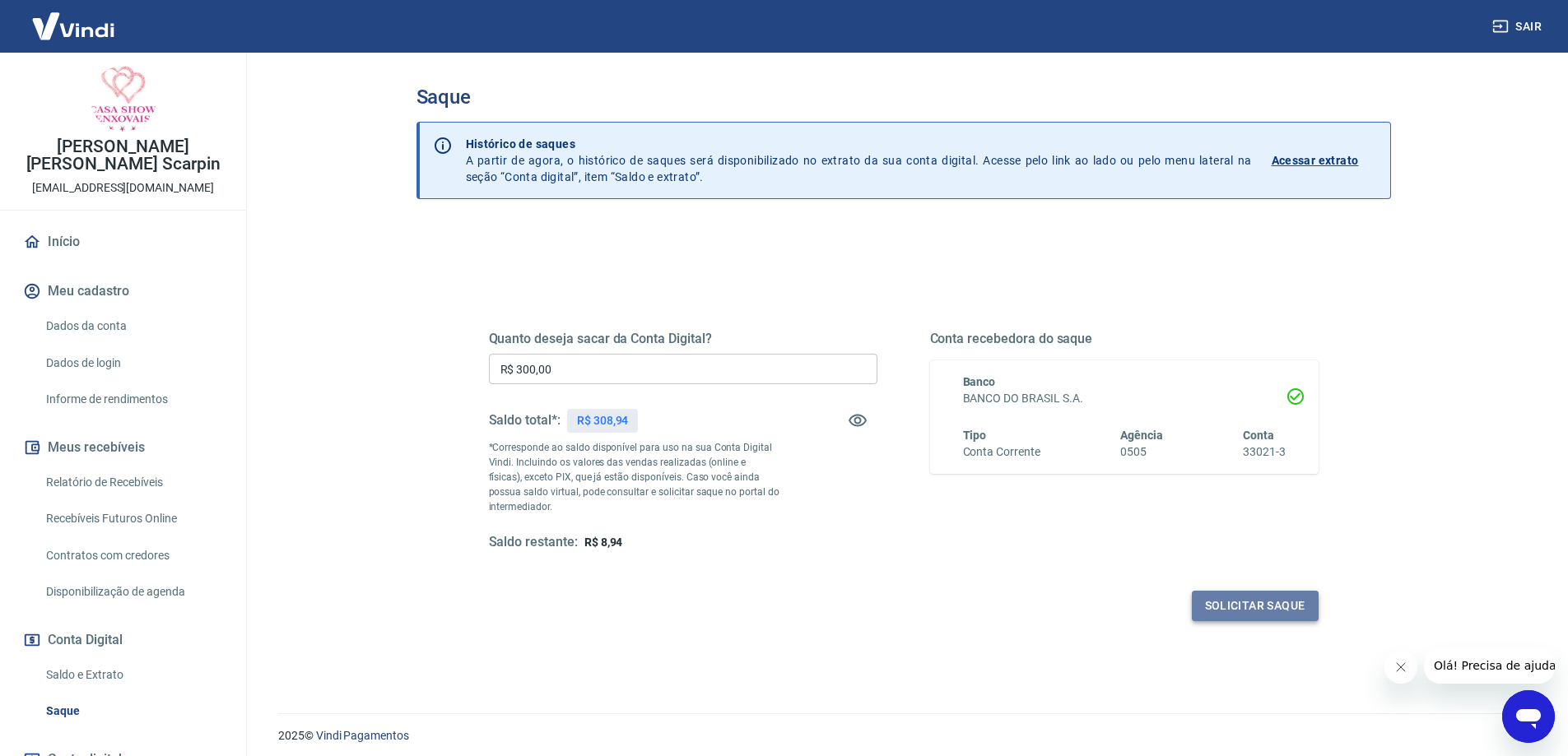
click at [1257, 602] on button "Solicitar saque" at bounding box center [1255, 605] width 127 height 30
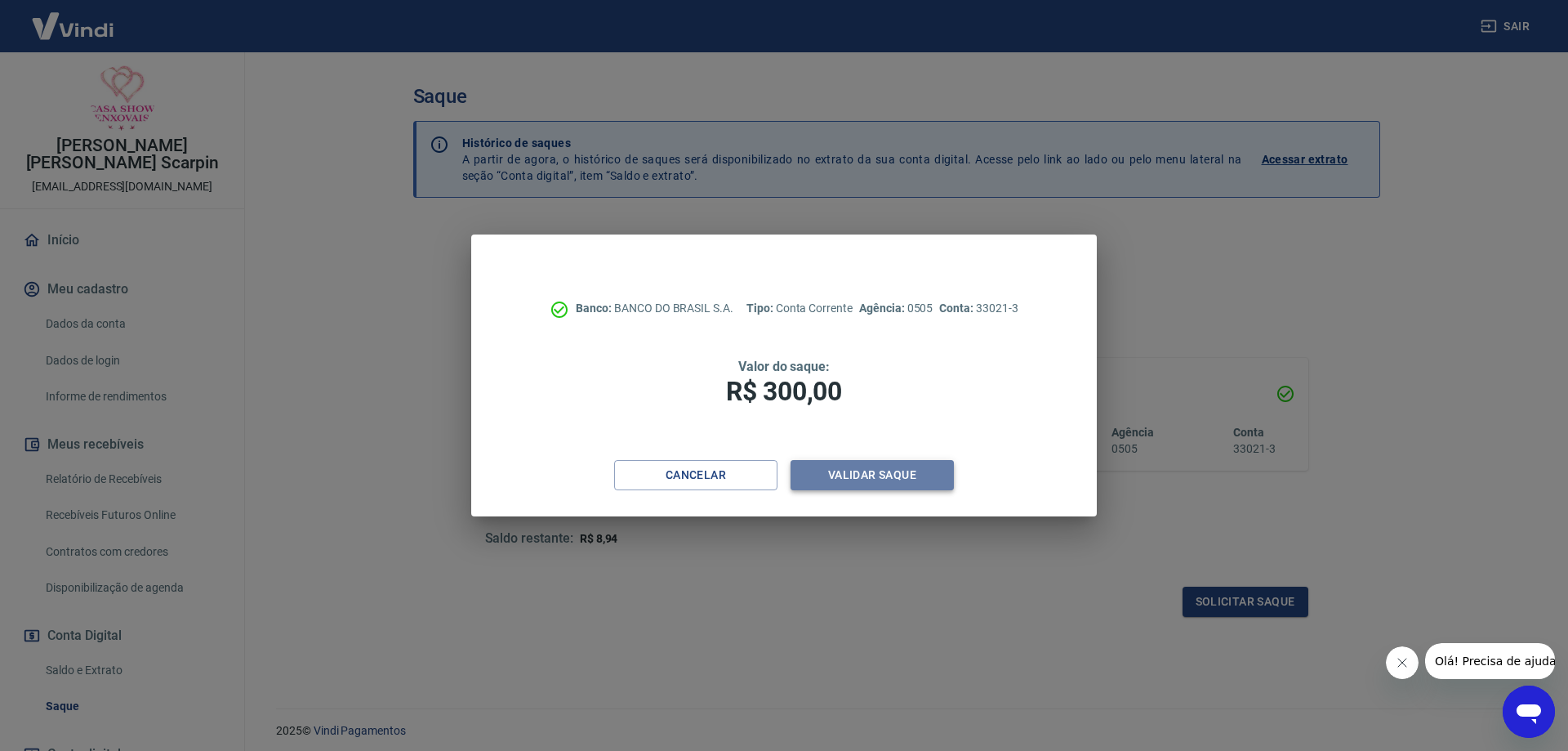
click at [864, 469] on button "Validar saque" at bounding box center [872, 475] width 163 height 30
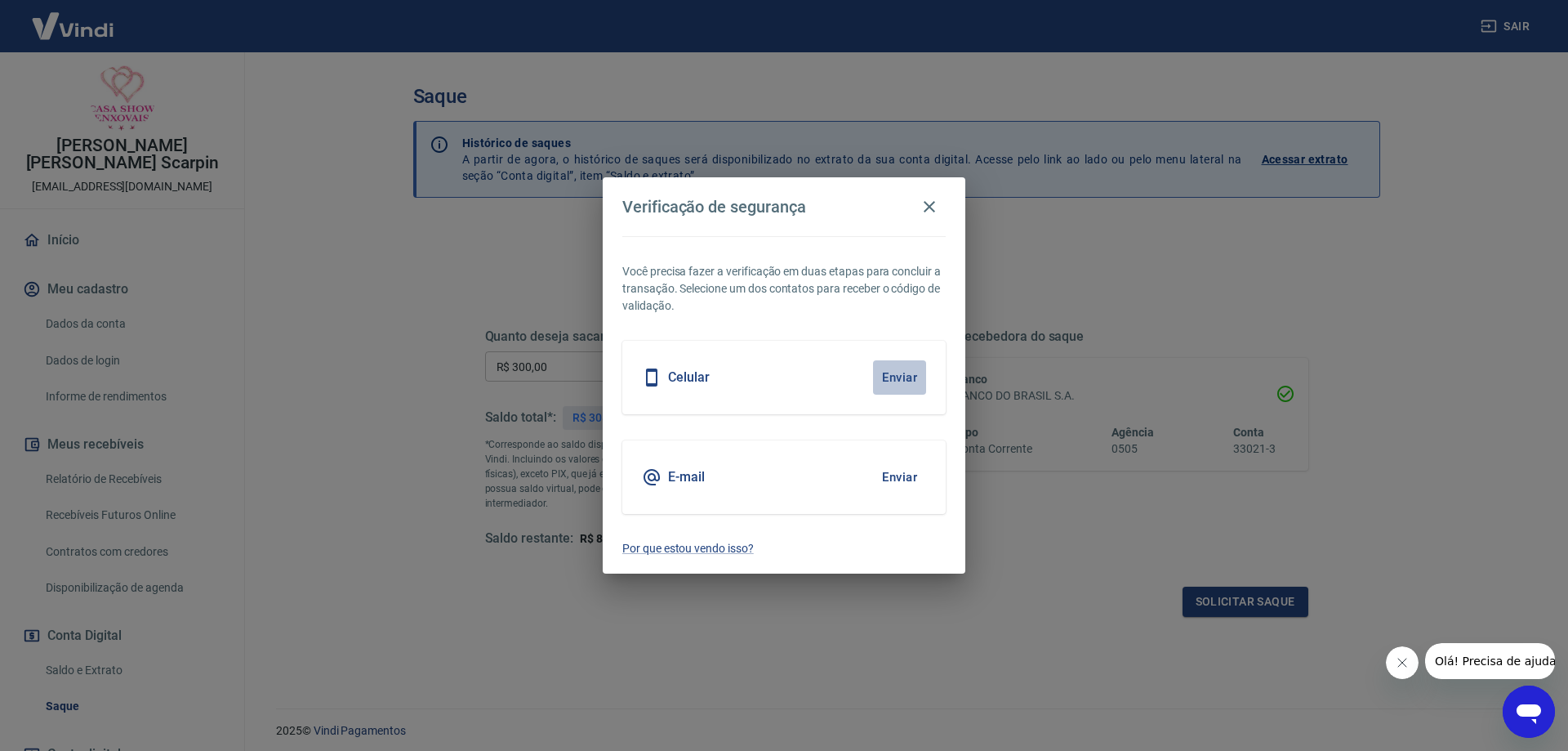
click at [899, 376] on button "Enviar" at bounding box center [900, 377] width 53 height 35
click at [899, 376] on button "Enviar" at bounding box center [900, 377] width 53 height 35
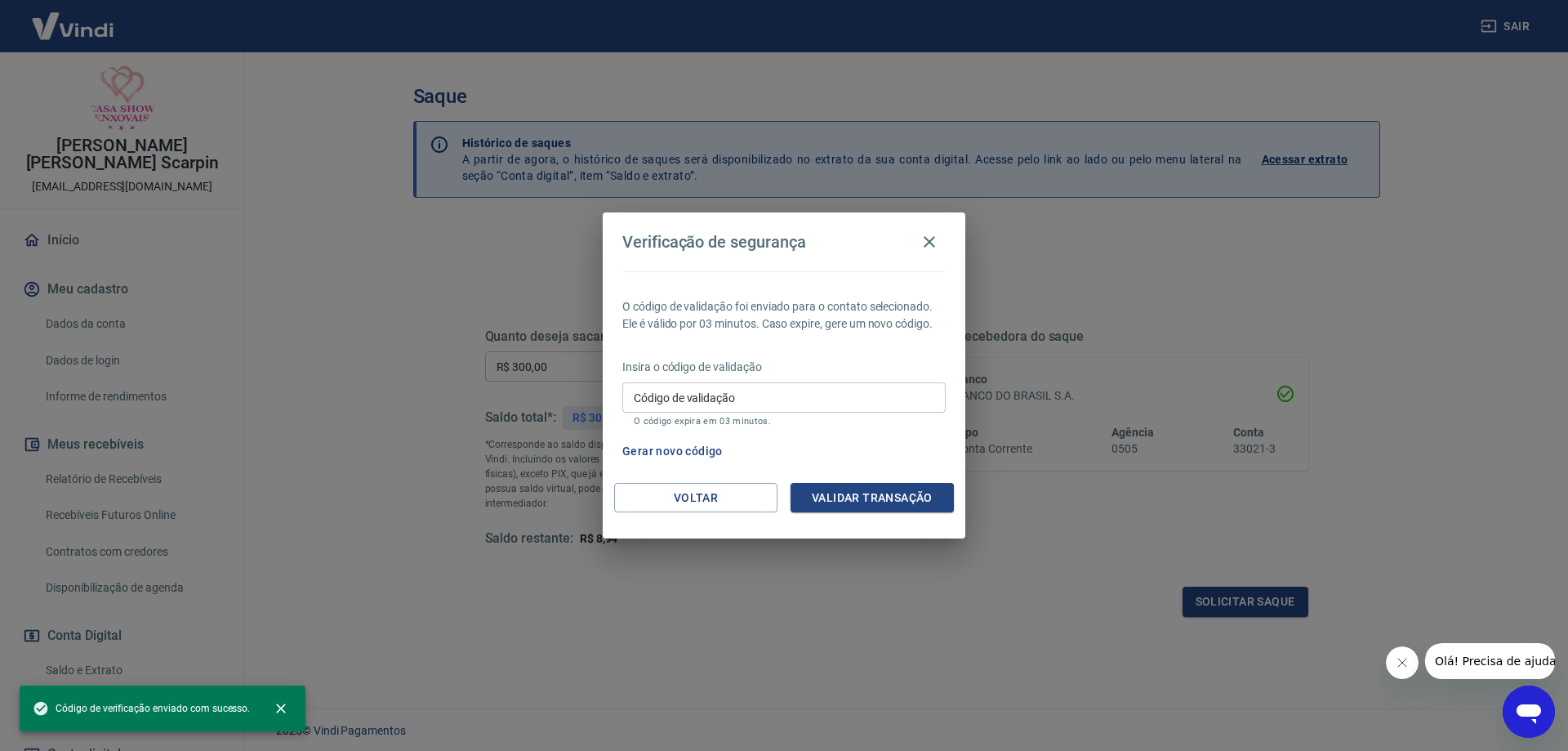
click at [852, 391] on input "Código de validação" at bounding box center [784, 397] width 323 height 30
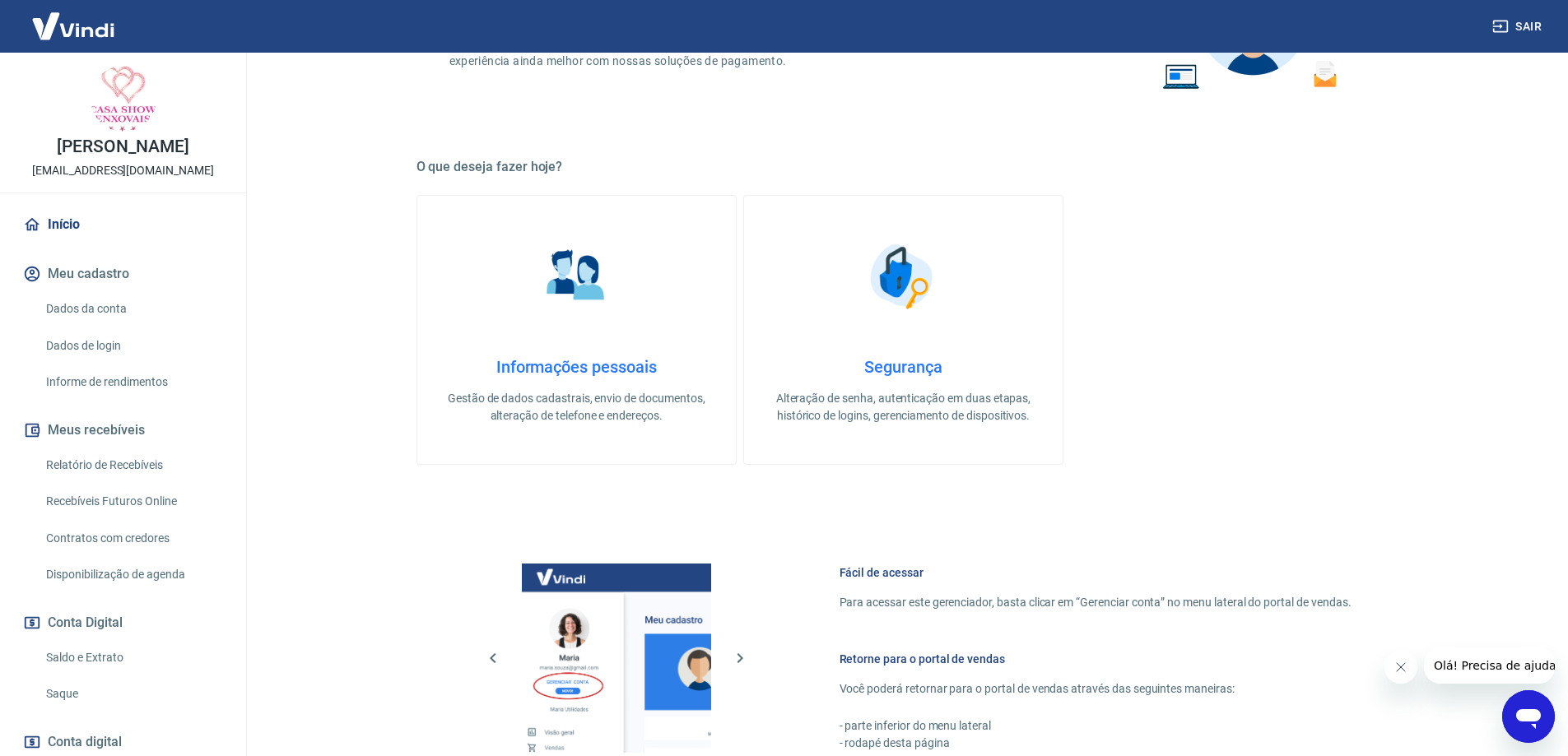
scroll to position [648, 0]
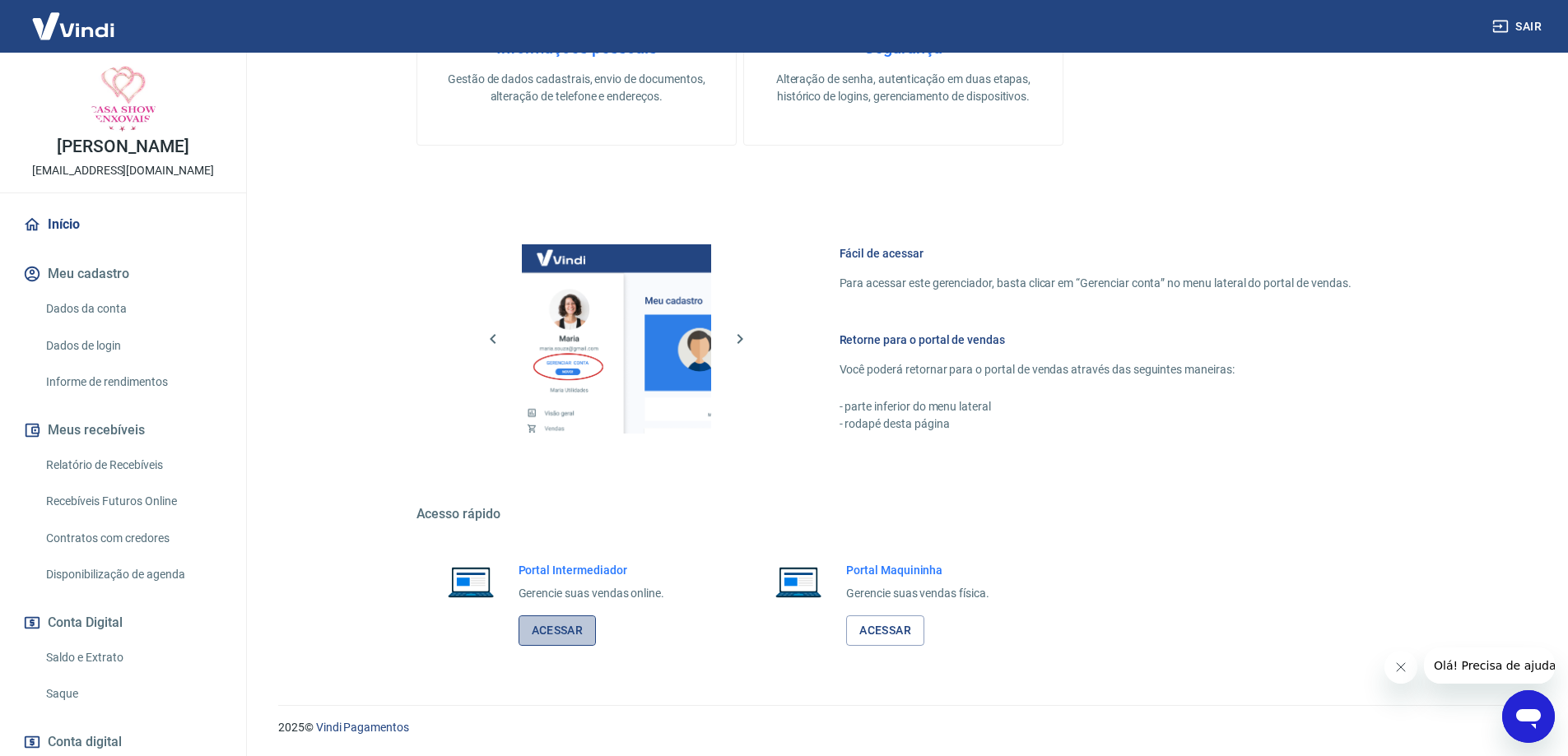
click at [552, 627] on link "Acessar" at bounding box center [557, 630] width 78 height 30
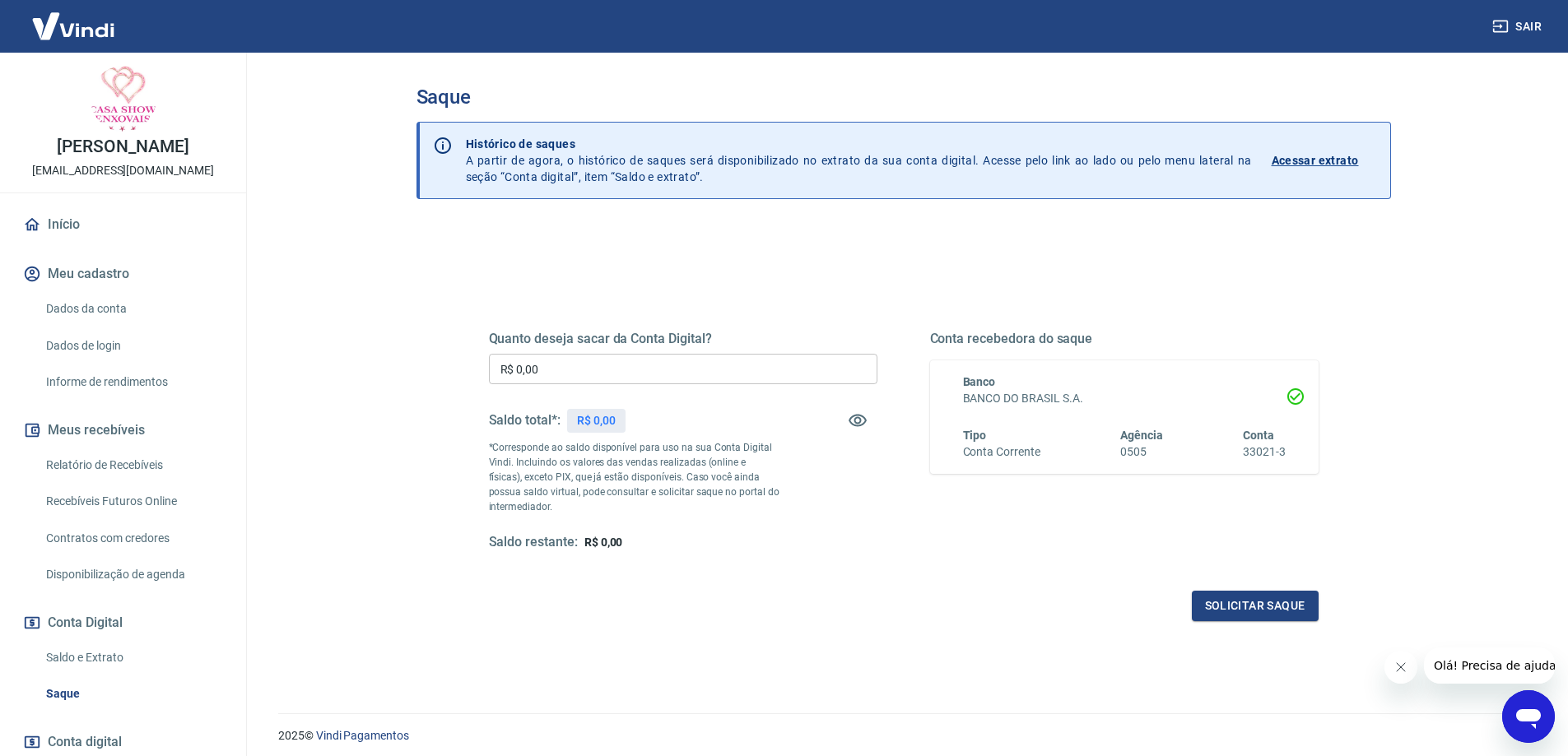
click at [628, 366] on input "R$ 0,00" at bounding box center [683, 369] width 388 height 30
click at [643, 413] on div "Saldo total*: R$ 308,94" at bounding box center [683, 420] width 388 height 40
click at [612, 359] on input "R$ 0,00" at bounding box center [683, 369] width 388 height 30
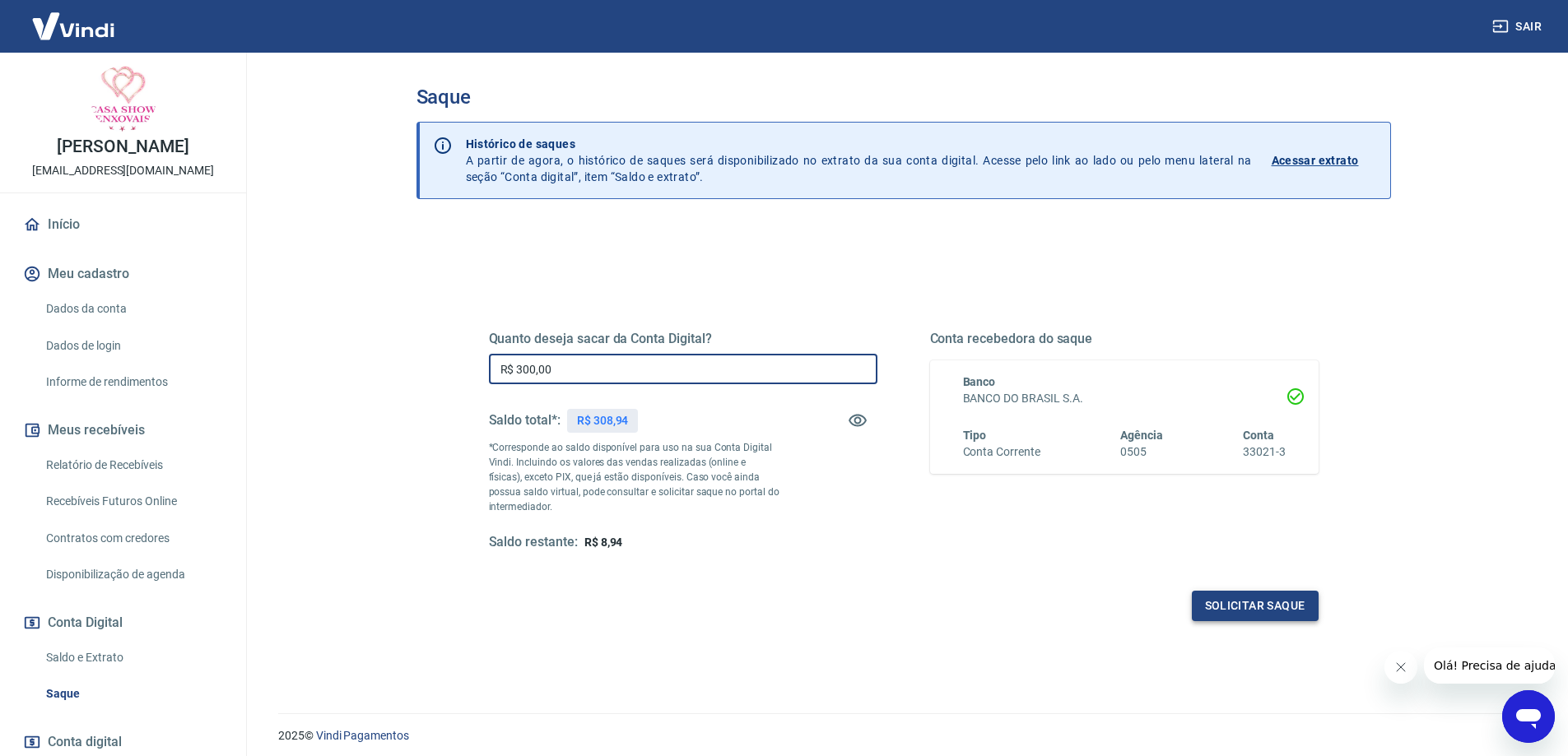
type input "R$ 300,00"
click at [1267, 601] on button "Solicitar saque" at bounding box center [1255, 605] width 127 height 30
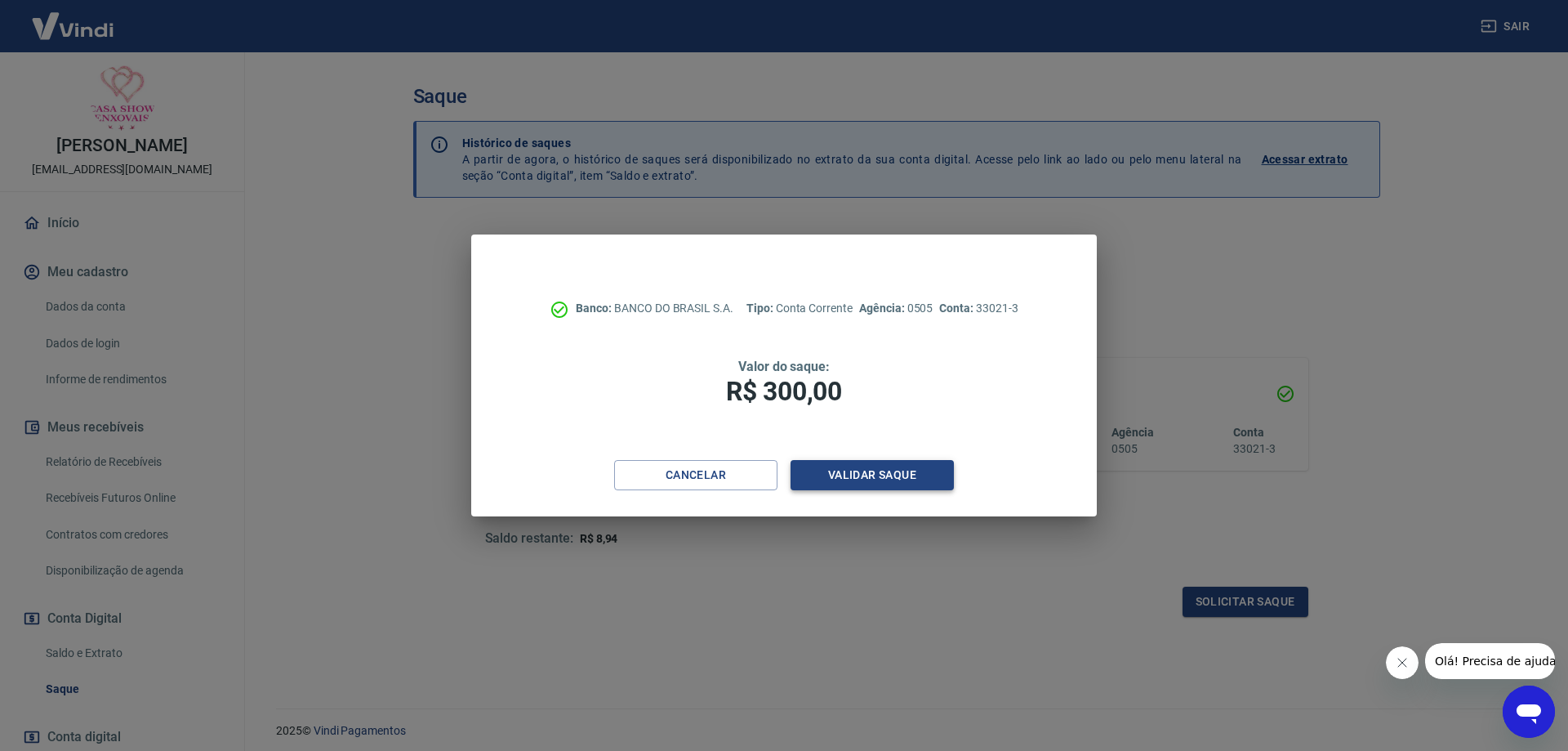
click at [855, 468] on button "Validar saque" at bounding box center [872, 475] width 163 height 30
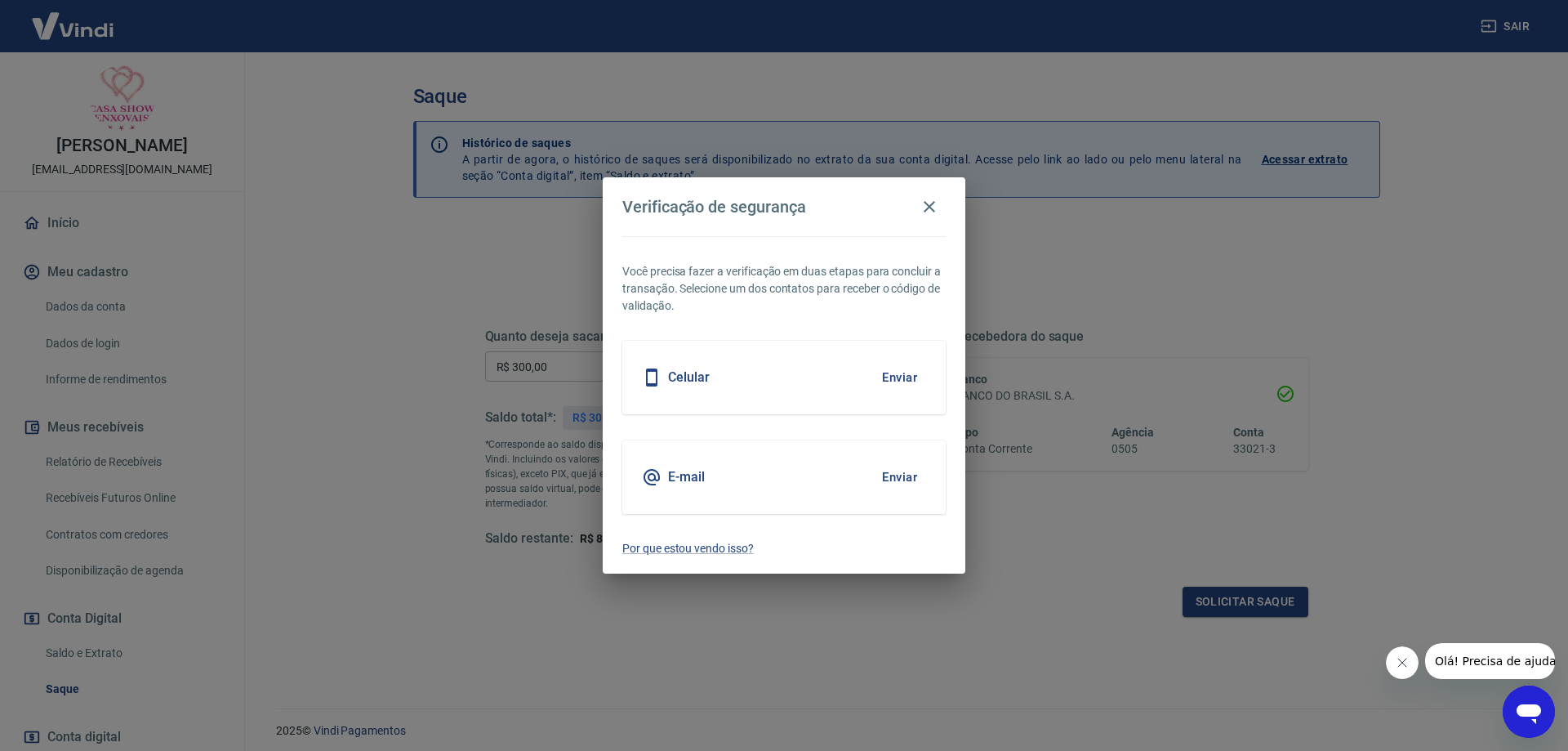
click at [894, 374] on button "Enviar" at bounding box center [900, 377] width 53 height 35
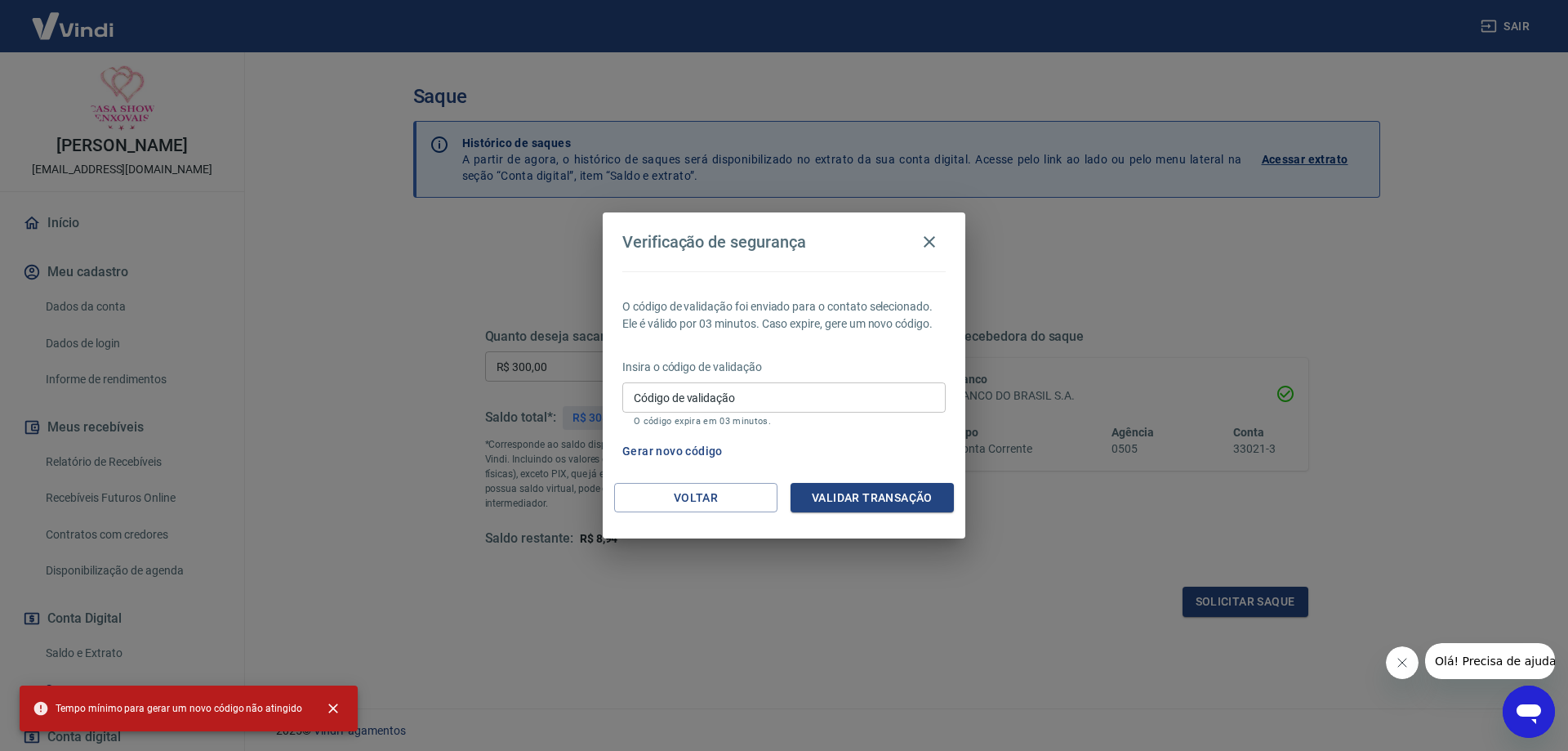
click at [795, 391] on input "Código de validação" at bounding box center [784, 397] width 323 height 30
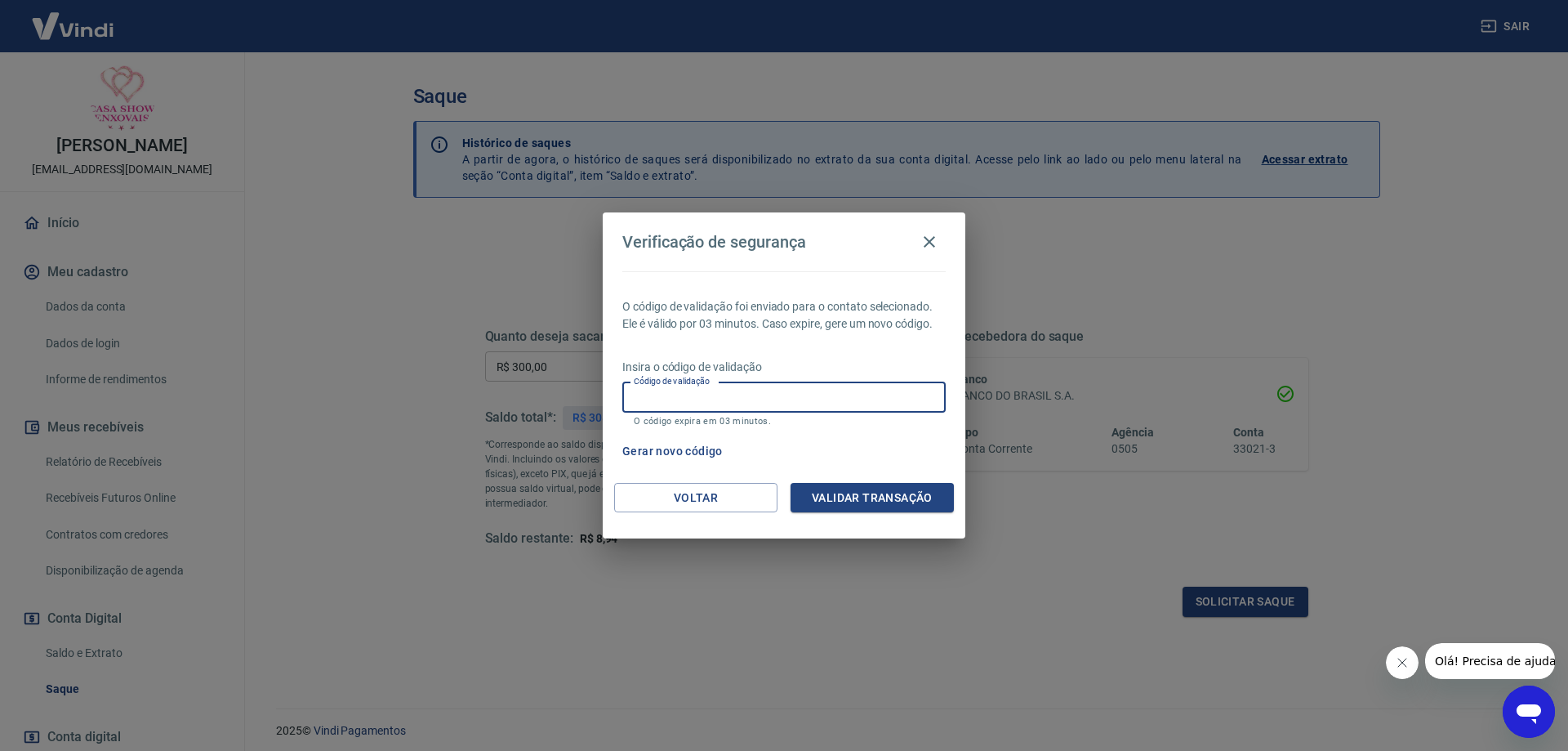
click at [385, 428] on div "Verificação de segurança O código de validação foi enviado para o contato selec…" at bounding box center [784, 376] width 1568 height 751
click at [716, 397] on input "Código de validação" at bounding box center [784, 397] width 323 height 30
type input "466757"
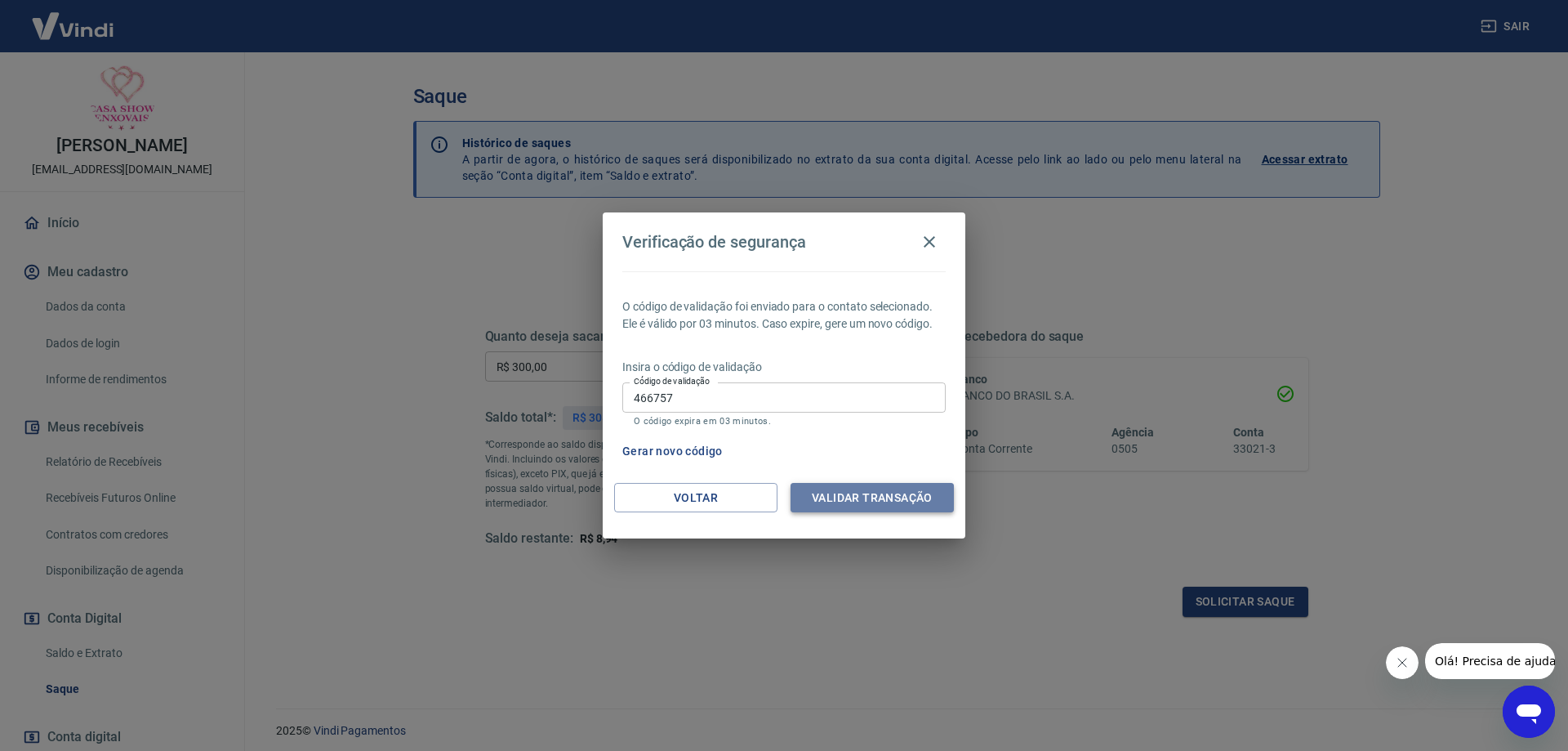
click at [848, 497] on button "Validar transação" at bounding box center [872, 498] width 163 height 30
